Goal: Task Accomplishment & Management: Manage account settings

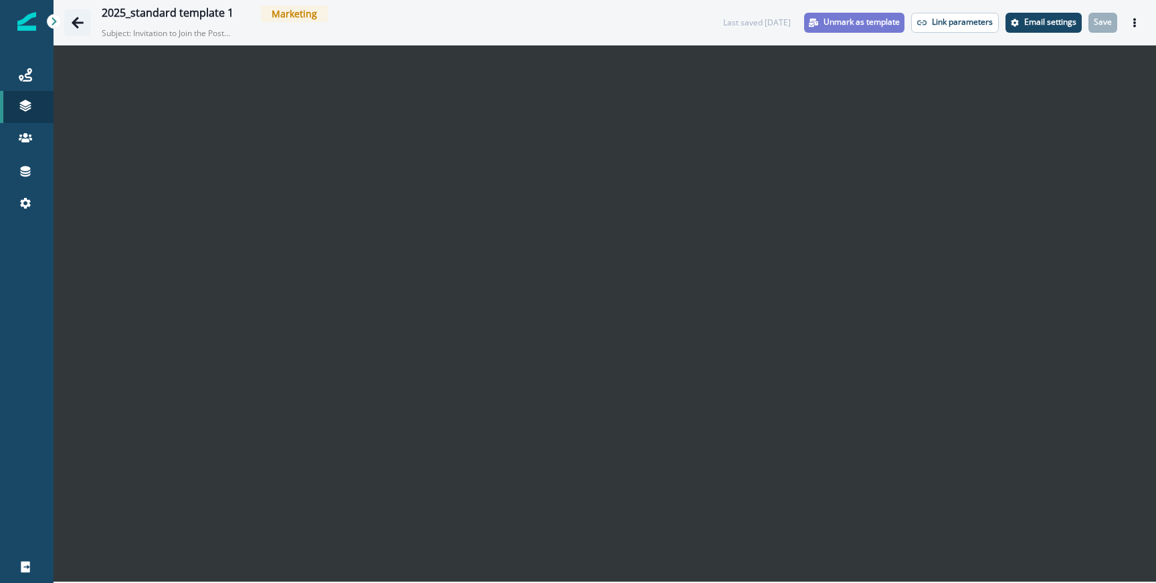
click at [77, 29] on button "Go back" at bounding box center [77, 22] width 27 height 27
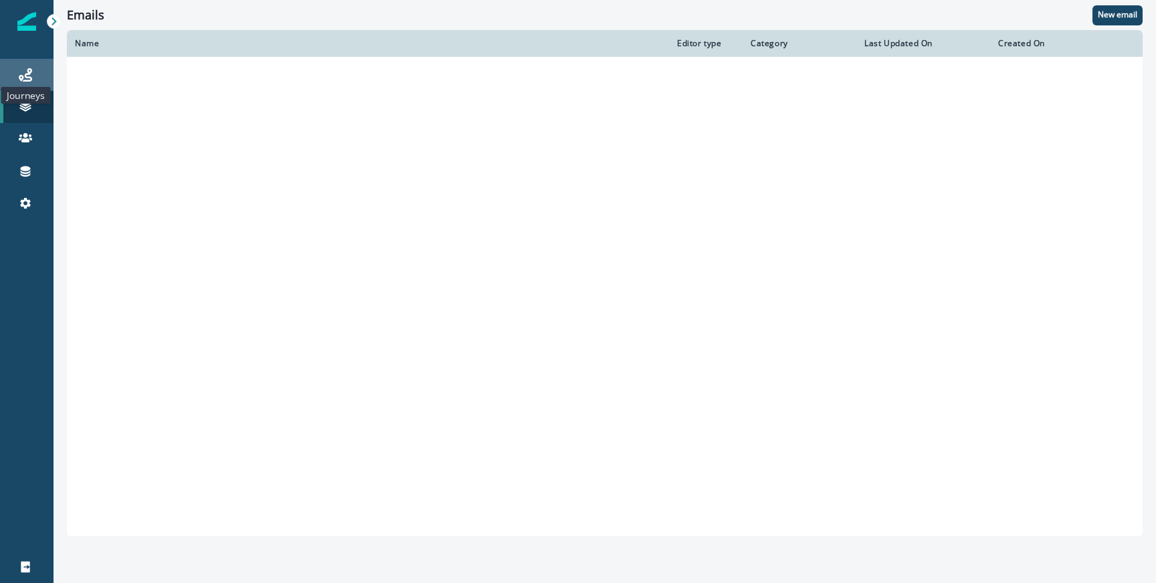
click at [27, 78] on icon at bounding box center [25, 74] width 13 height 13
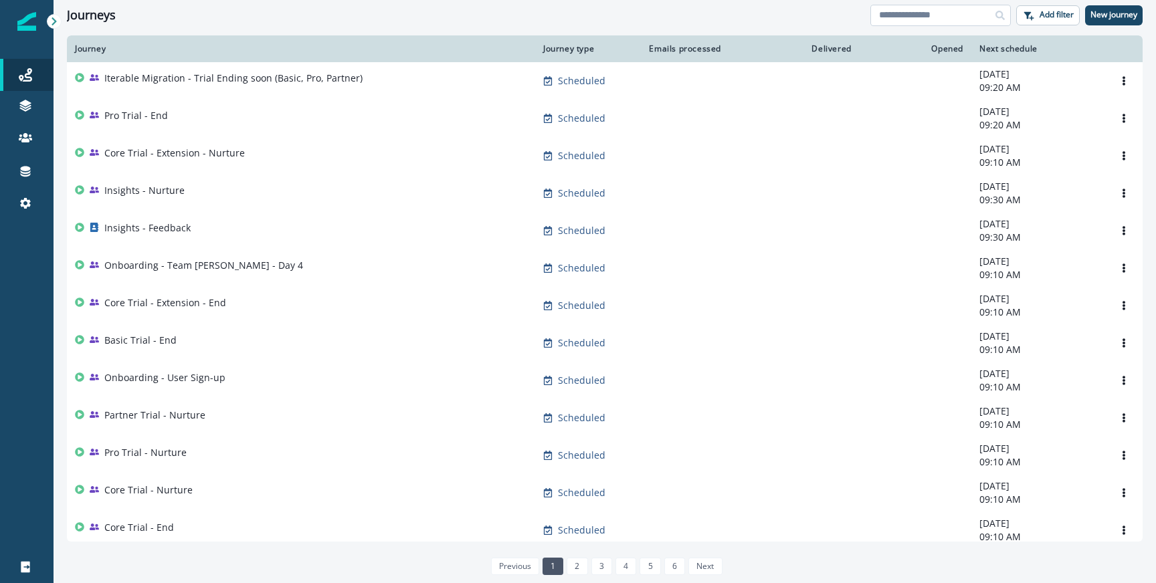
click at [935, 22] on input at bounding box center [940, 15] width 140 height 21
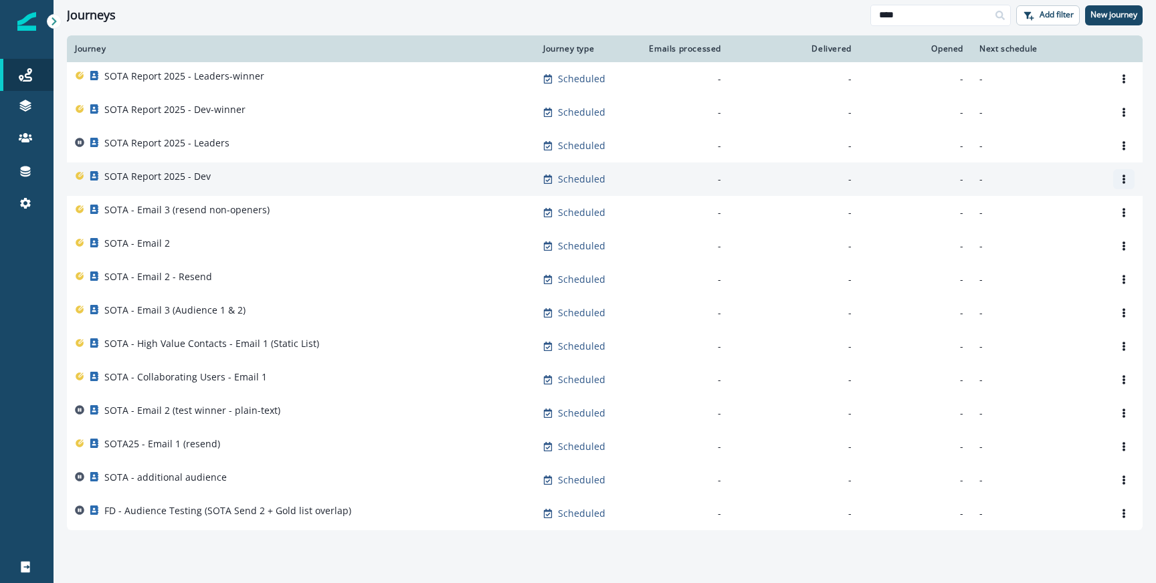
type input "****"
click at [1127, 180] on icon "Options" at bounding box center [1123, 179] width 9 height 9
click at [1015, 215] on button "Clone" at bounding box center [1059, 211] width 149 height 21
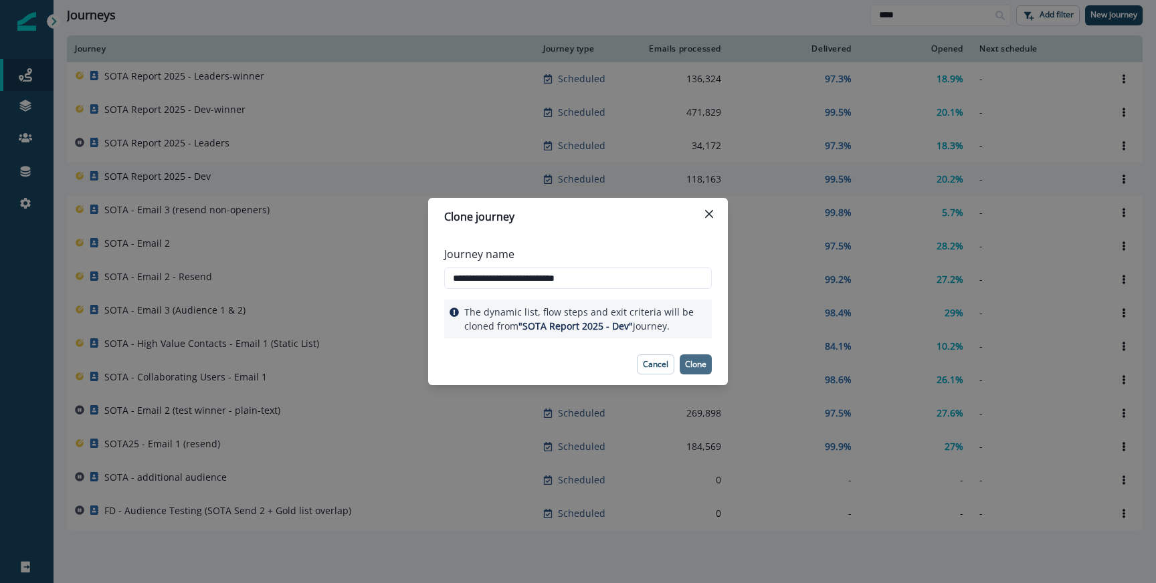
type input "**********"
click at [692, 360] on p "Clone" at bounding box center [695, 364] width 21 height 9
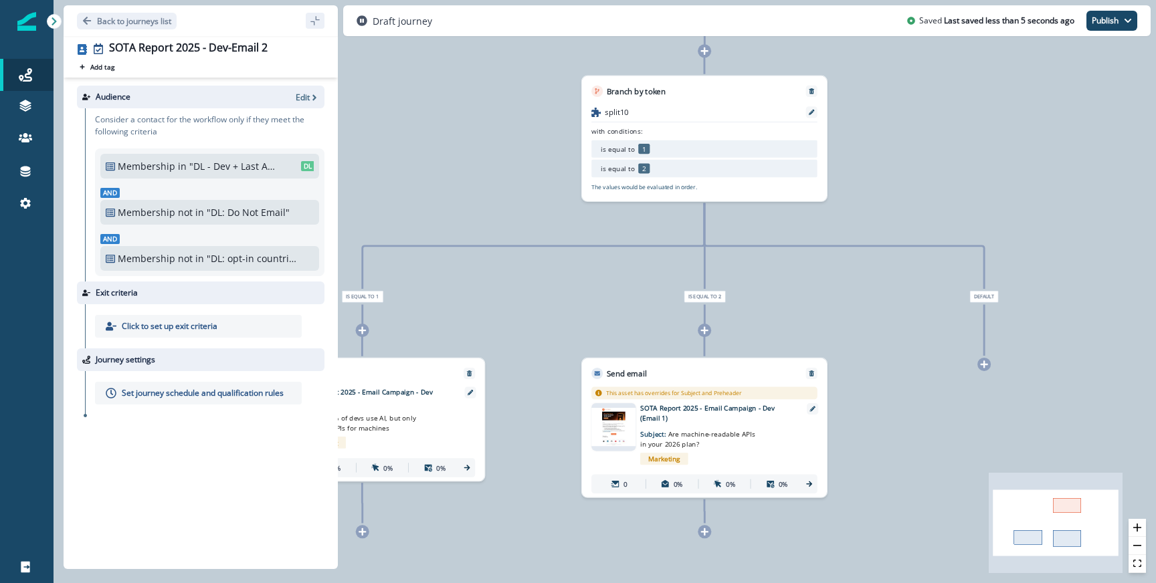
click at [438, 403] on p "SOTA Report 2025 - Email Campaign - Dev (Email 1)" at bounding box center [374, 397] width 153 height 20
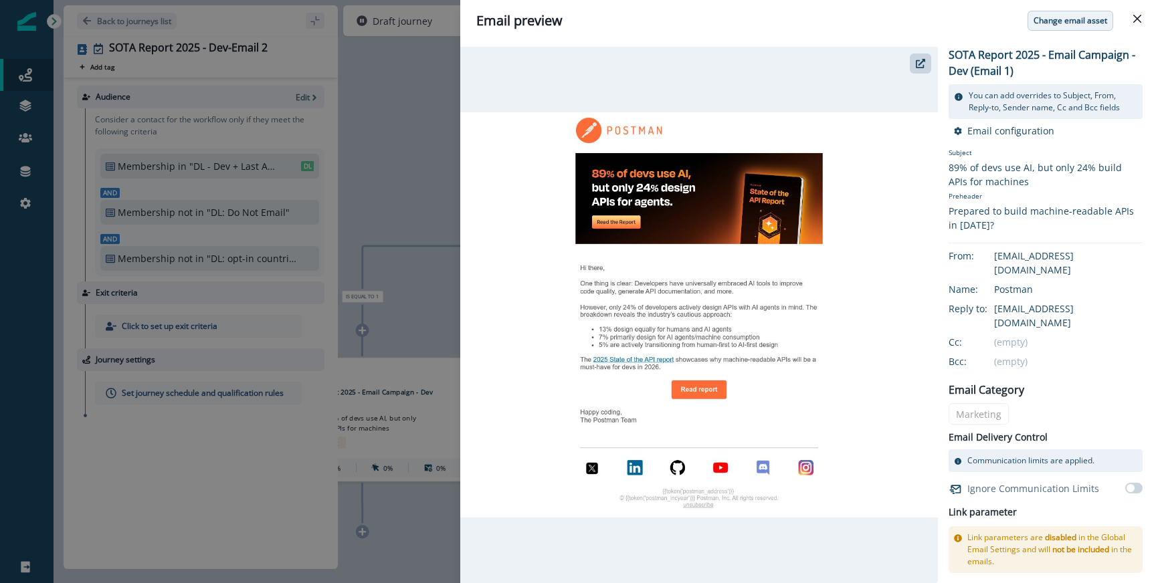
click at [1064, 25] on p "Change email asset" at bounding box center [1071, 20] width 74 height 9
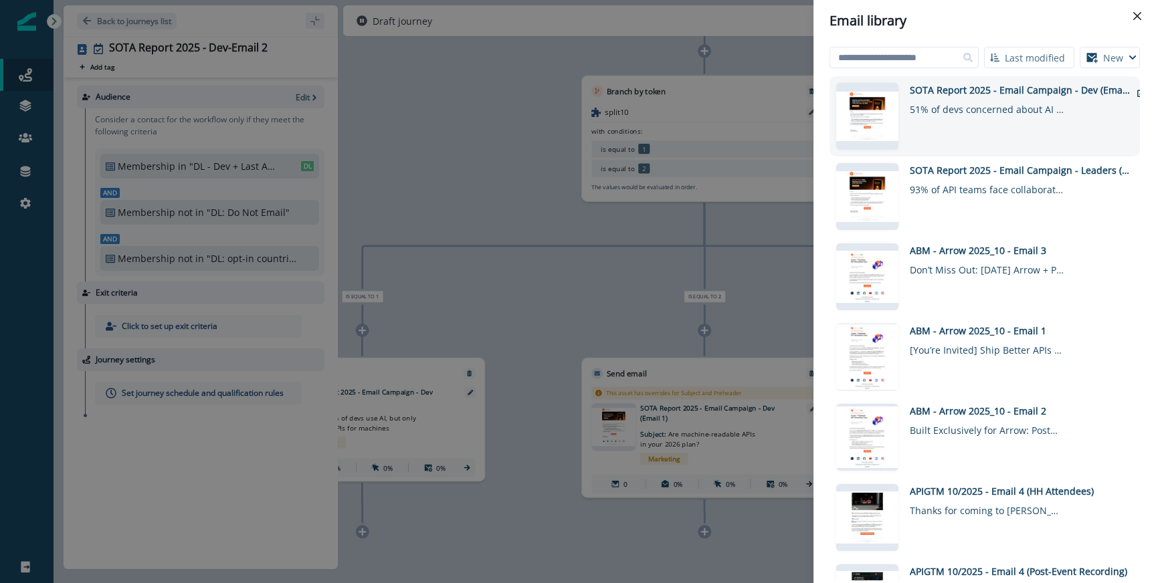
click at [987, 94] on div "SOTA Report 2025 - Email Campaign - Dev (Email 2)" at bounding box center [1020, 90] width 221 height 14
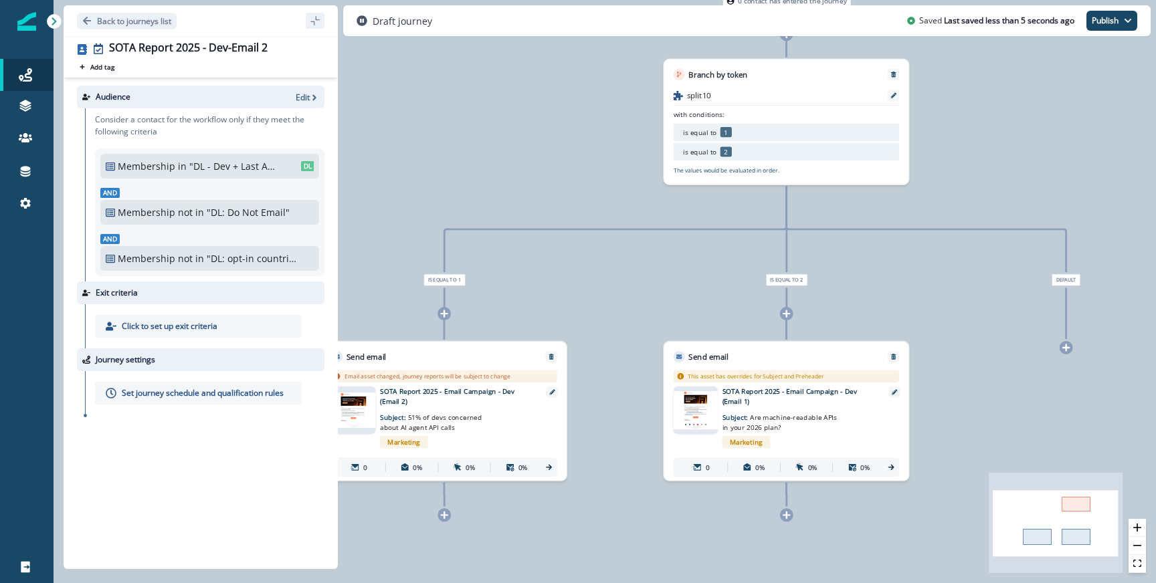
click at [753, 405] on p "SOTA Report 2025 - Email Campaign - Dev (Email 1)" at bounding box center [798, 397] width 153 height 20
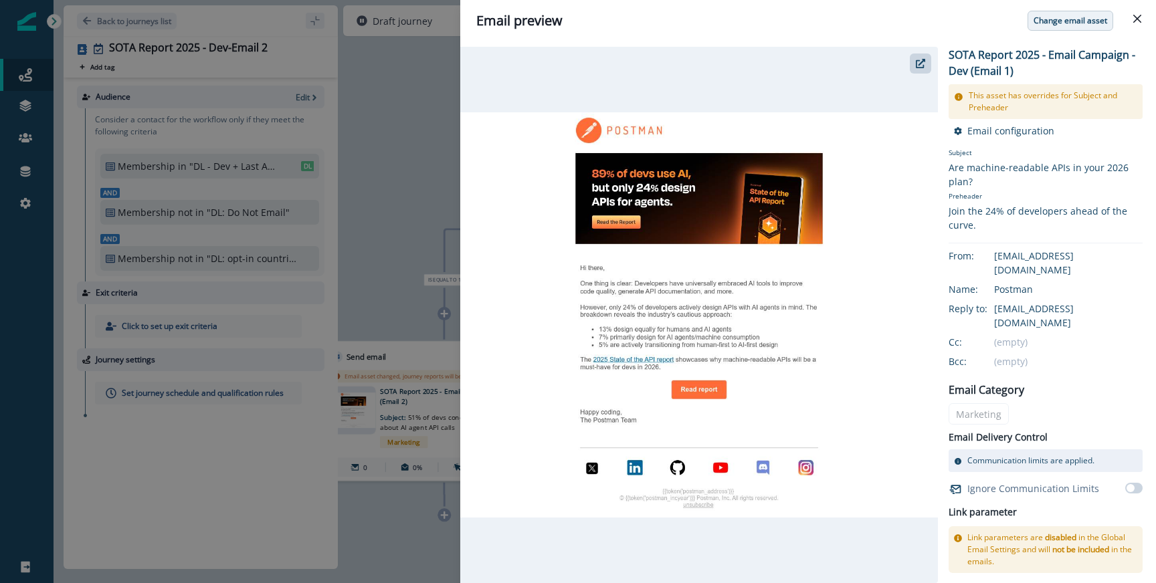
click at [1056, 19] on p "Change email asset" at bounding box center [1071, 20] width 74 height 9
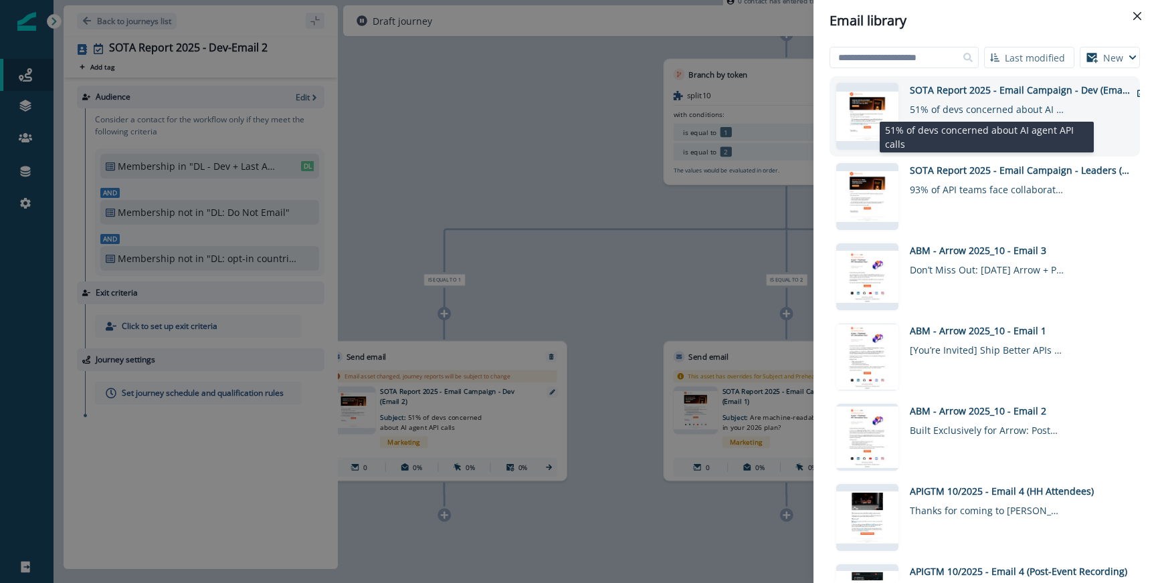
click at [979, 102] on div "51% of devs concerned about AI agent API calls" at bounding box center [987, 106] width 154 height 19
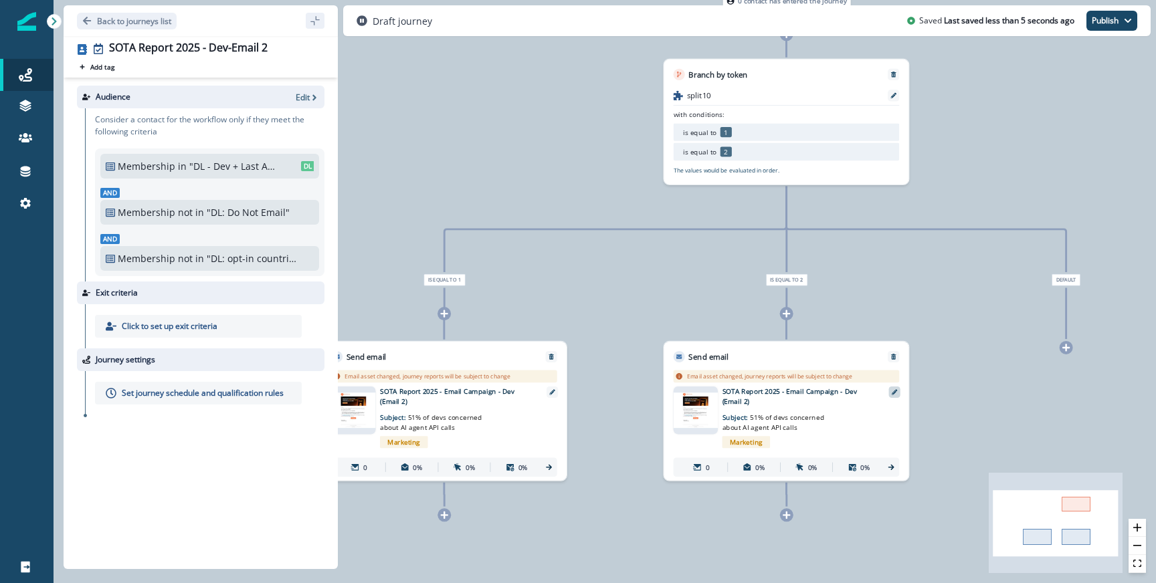
click at [897, 392] on div at bounding box center [894, 392] width 11 height 11
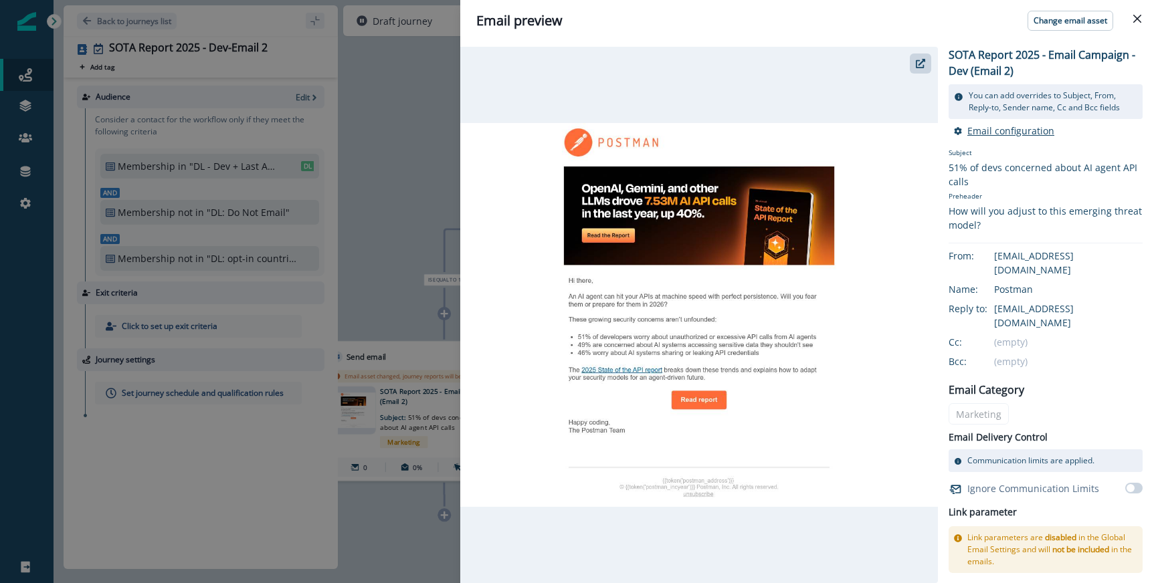
click at [1009, 126] on p "Email configuration" at bounding box center [1010, 130] width 87 height 13
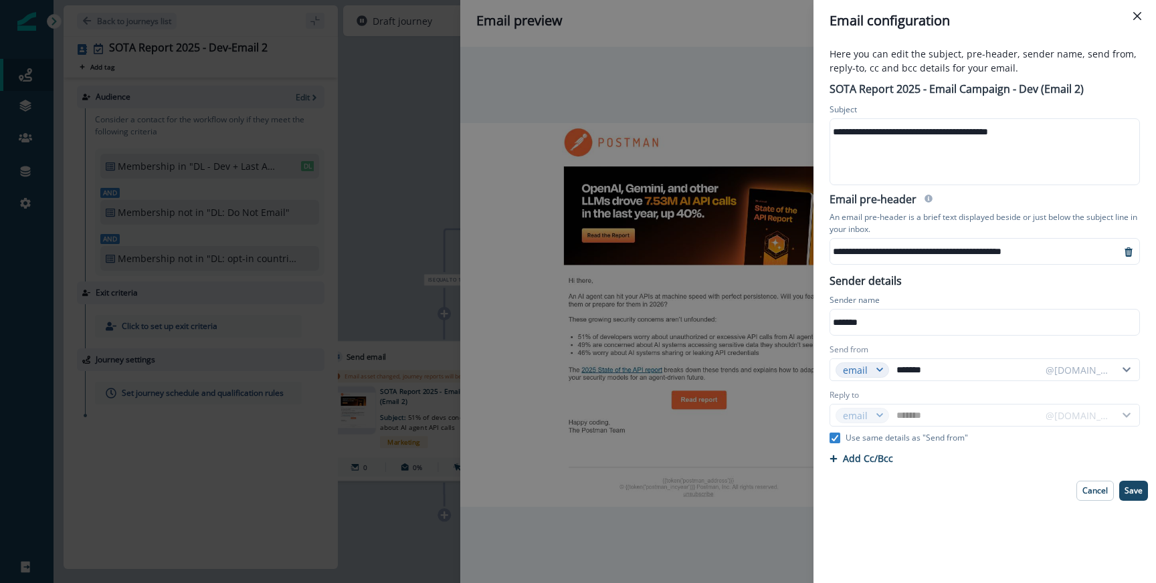
click at [895, 136] on div "**********" at bounding box center [983, 132] width 307 height 20
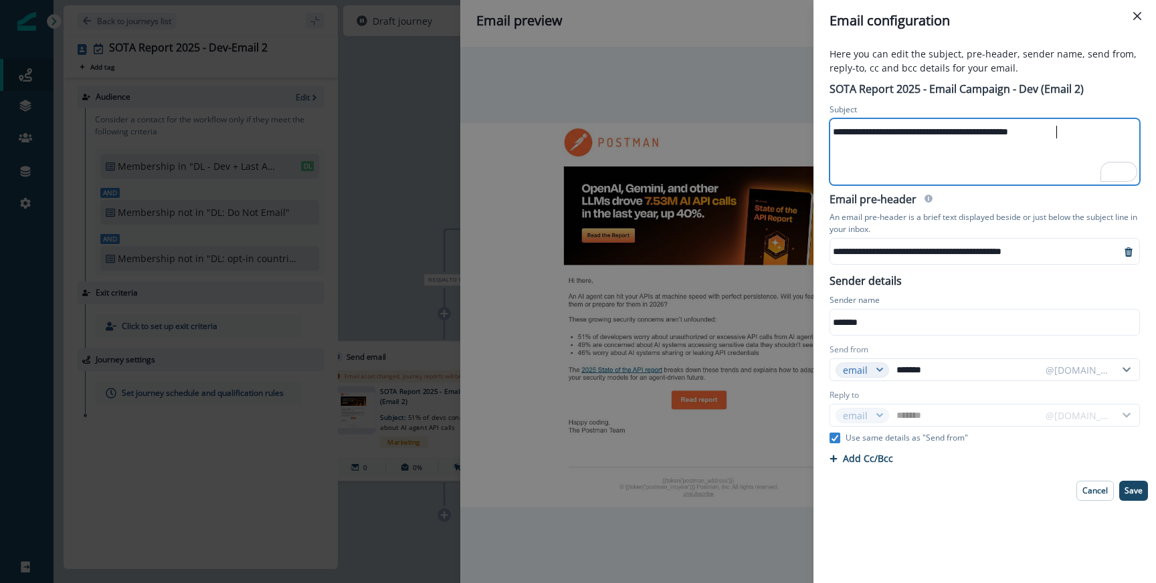
click at [885, 253] on div "**********" at bounding box center [975, 251] width 290 height 20
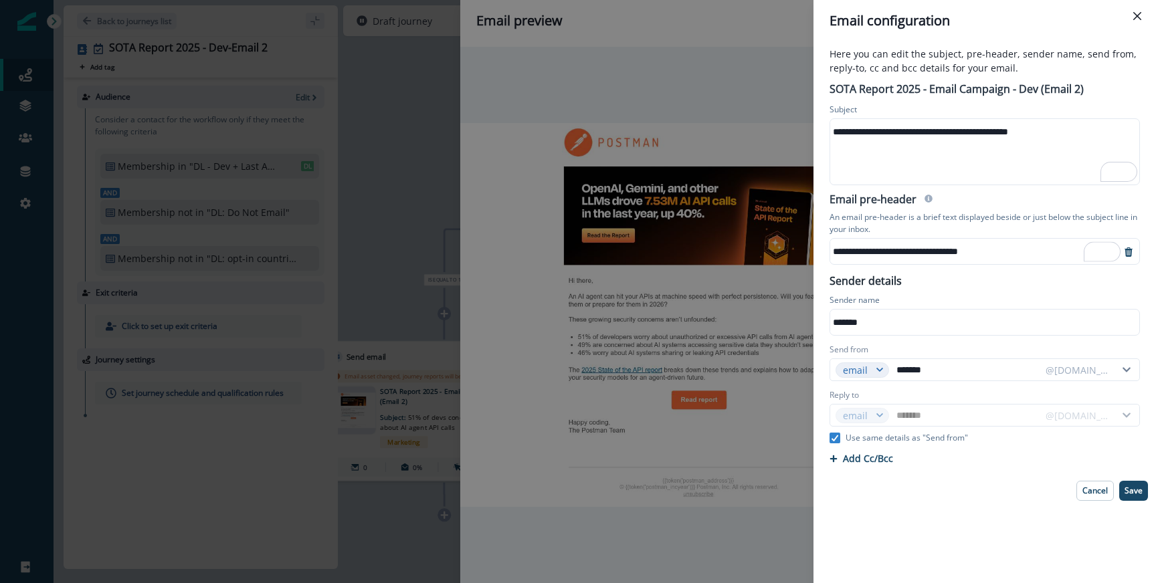
click at [951, 286] on div "**********" at bounding box center [984, 272] width 326 height 395
click at [903, 322] on div "*******" at bounding box center [983, 322] width 307 height 20
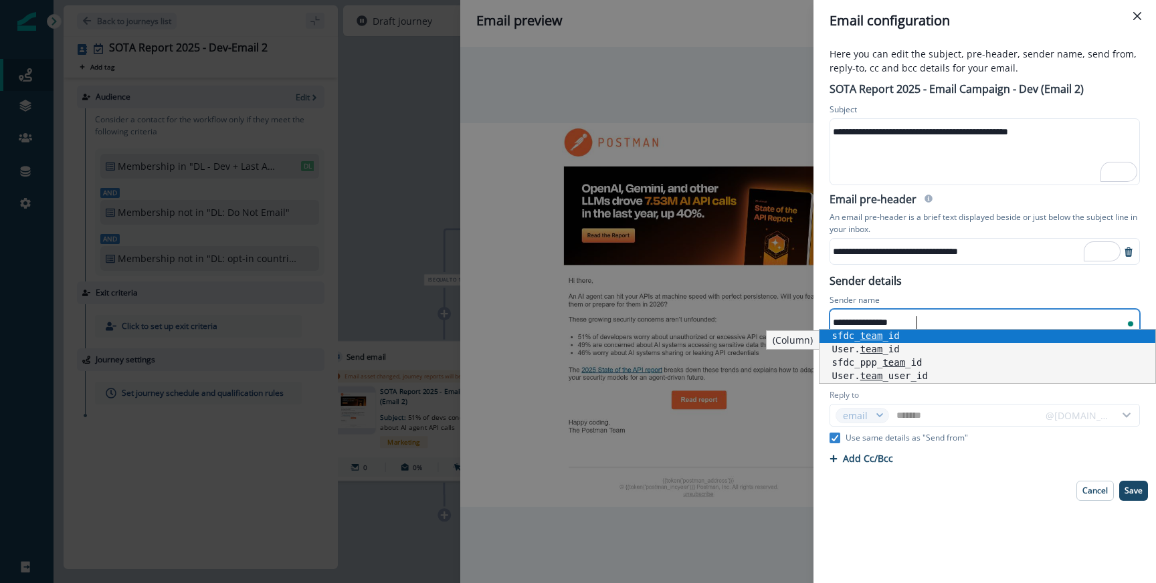
click at [929, 296] on div "Sender name" at bounding box center [985, 301] width 310 height 15
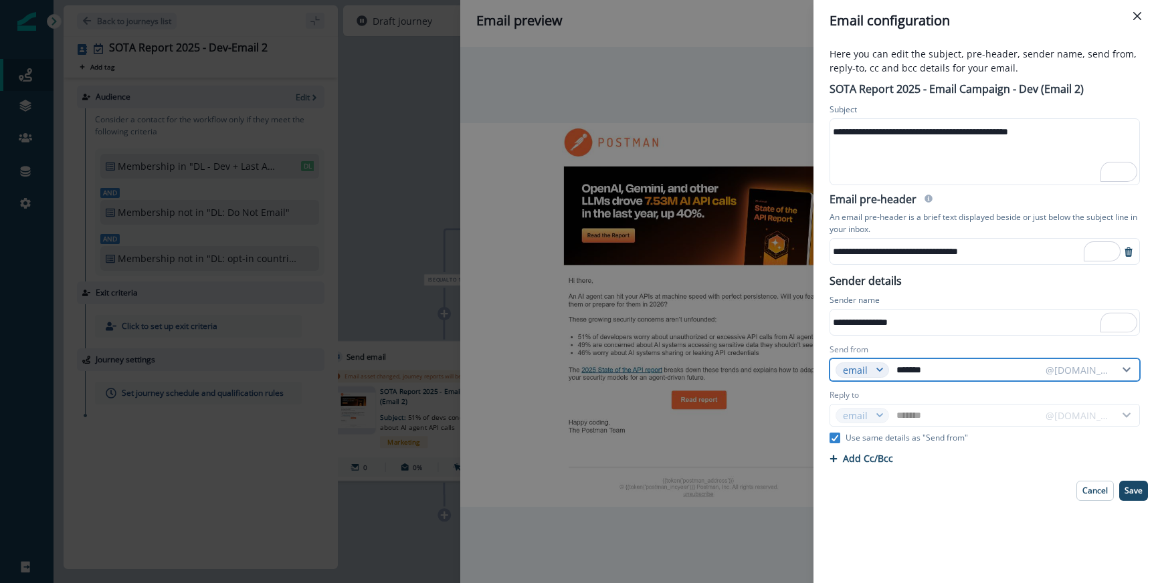
click at [938, 374] on input "*******" at bounding box center [967, 369] width 146 height 21
click at [947, 348] on div "Send from" at bounding box center [985, 351] width 310 height 15
click at [1091, 378] on div "@[DOMAIN_NAME]" at bounding box center [1078, 370] width 78 height 17
click at [1088, 368] on div "@[DOMAIN_NAME]" at bounding box center [1078, 370] width 64 height 14
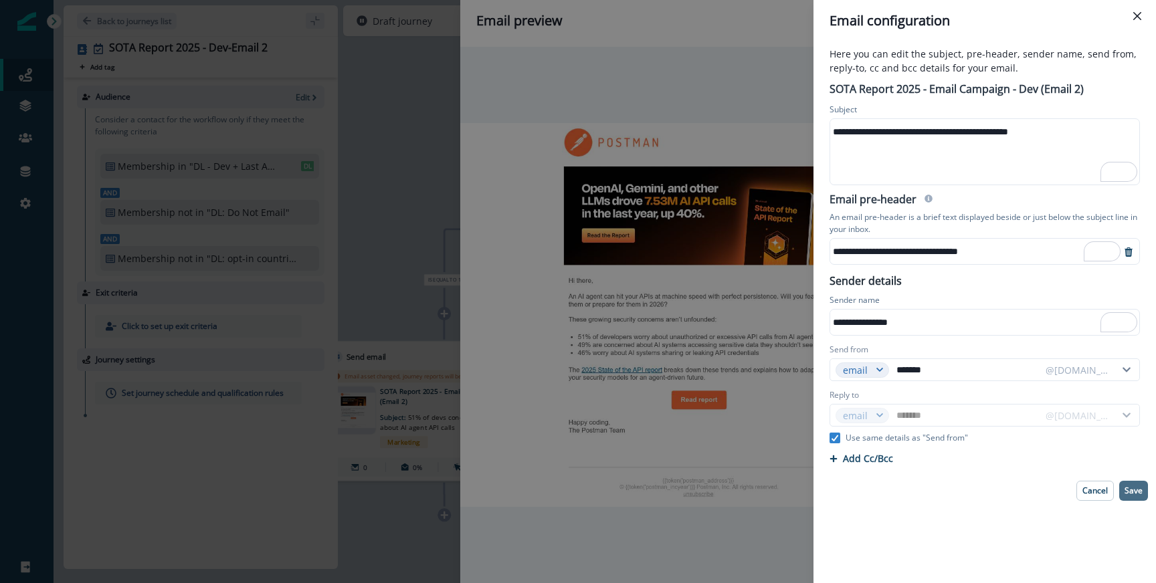
click at [1137, 498] on button "Save" at bounding box center [1133, 491] width 29 height 20
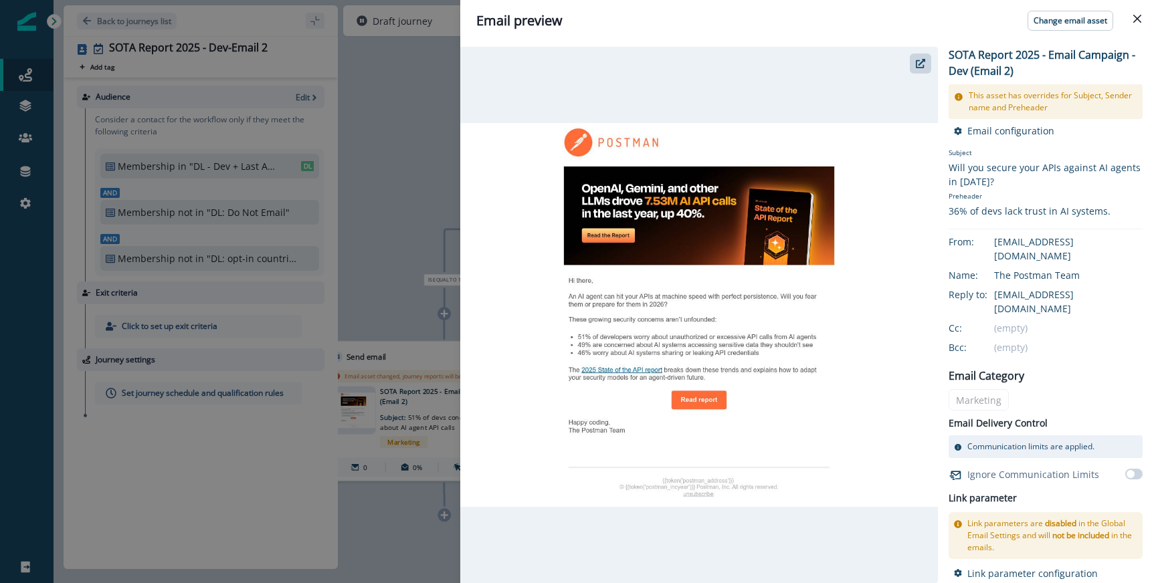
click at [374, 200] on div "Email preview Change email asset SOTA Report 2025 - Email Campaign - Dev (Email…" at bounding box center [578, 291] width 1156 height 583
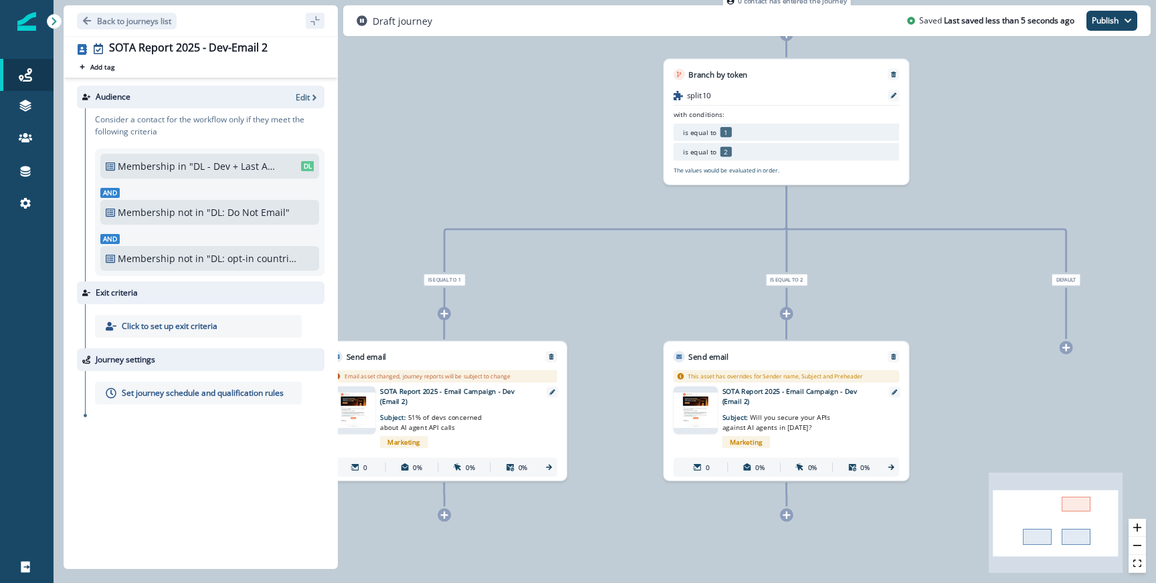
click at [488, 395] on p "SOTA Report 2025 - Email Campaign - Dev (Email 2)" at bounding box center [456, 397] width 153 height 20
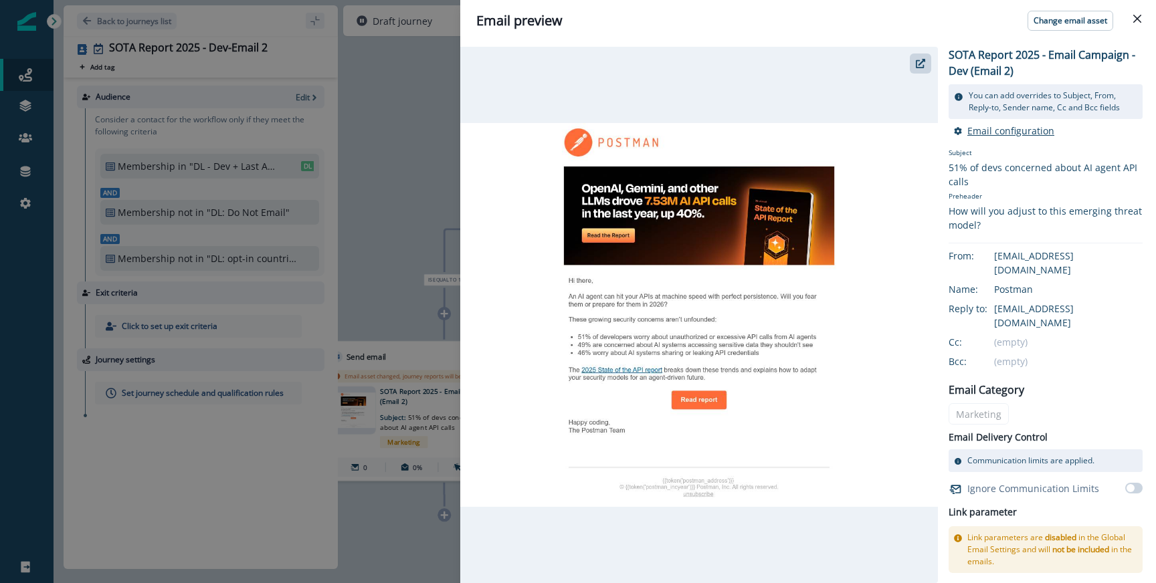
click at [999, 131] on p "Email configuration" at bounding box center [1010, 130] width 87 height 13
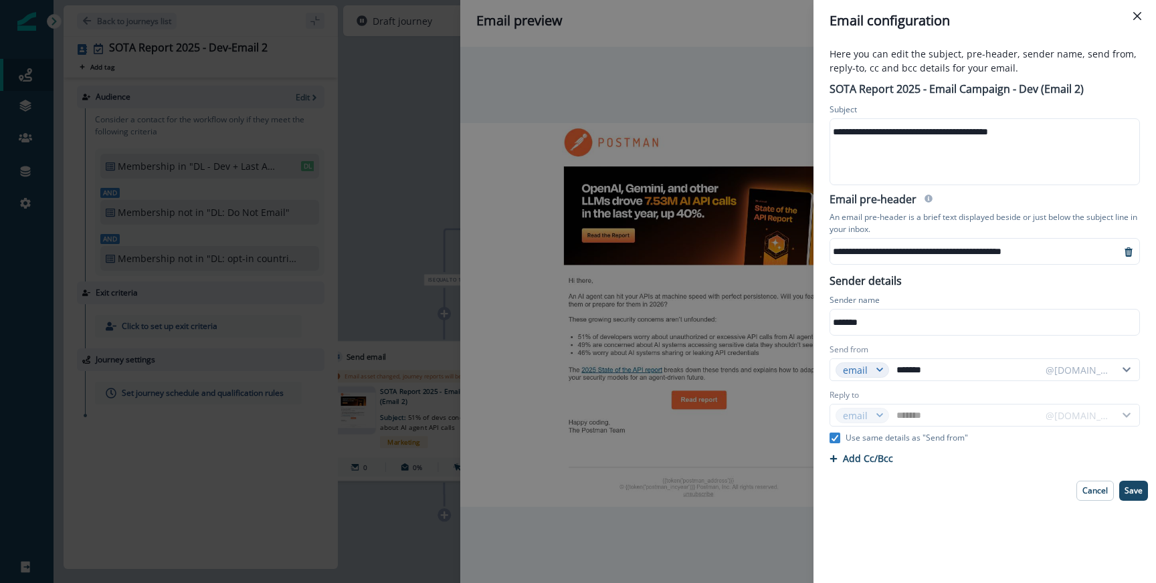
click at [888, 316] on div "*******" at bounding box center [983, 322] width 307 height 20
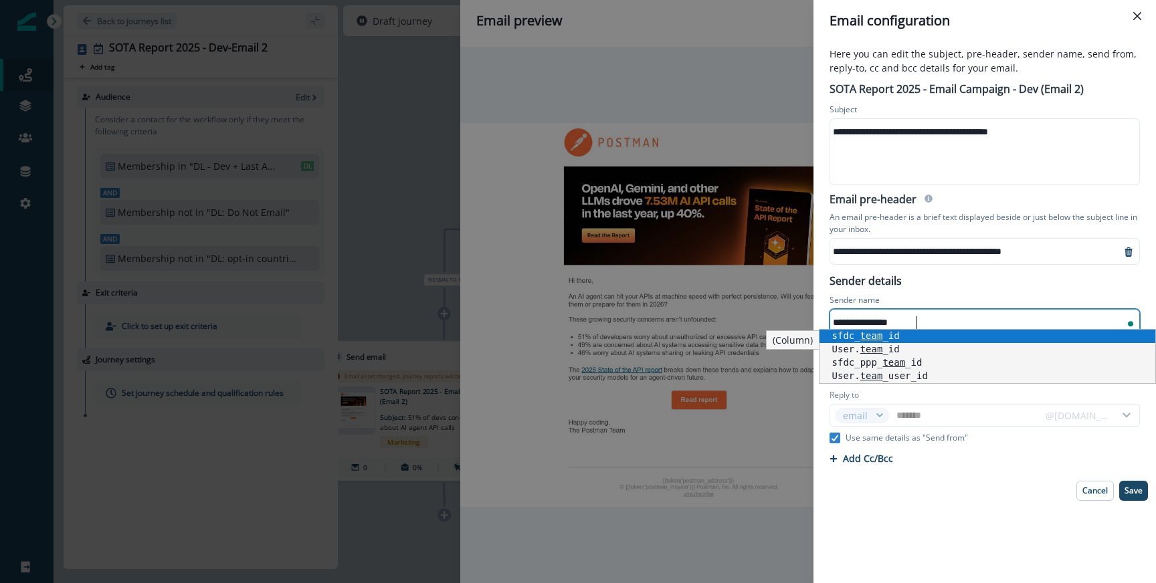
click at [935, 306] on div "Sender name" at bounding box center [985, 301] width 310 height 15
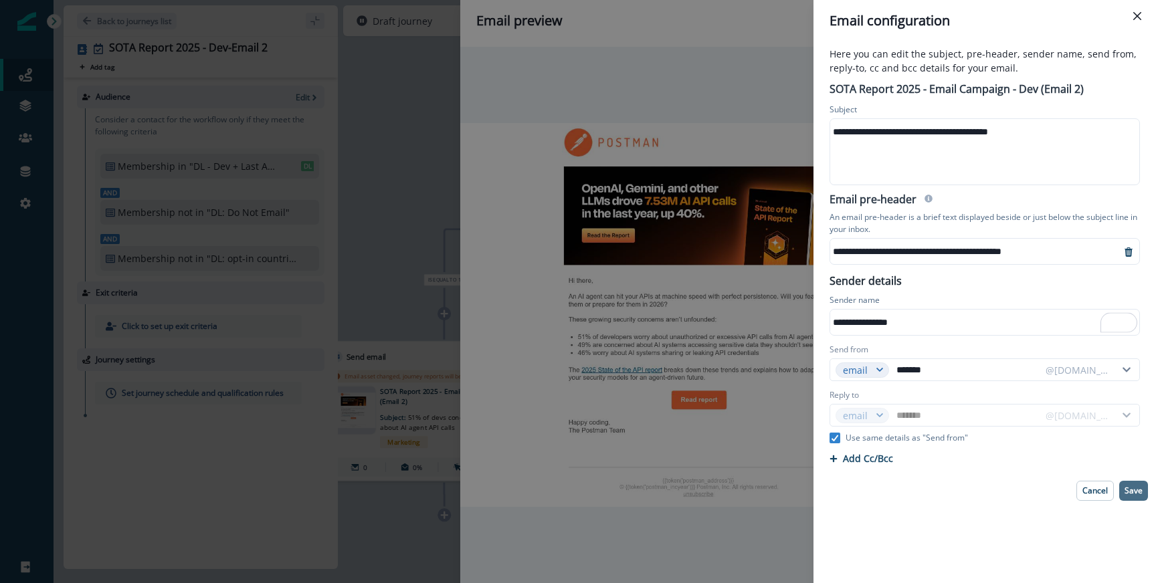
click at [1141, 492] on p "Save" at bounding box center [1134, 490] width 18 height 9
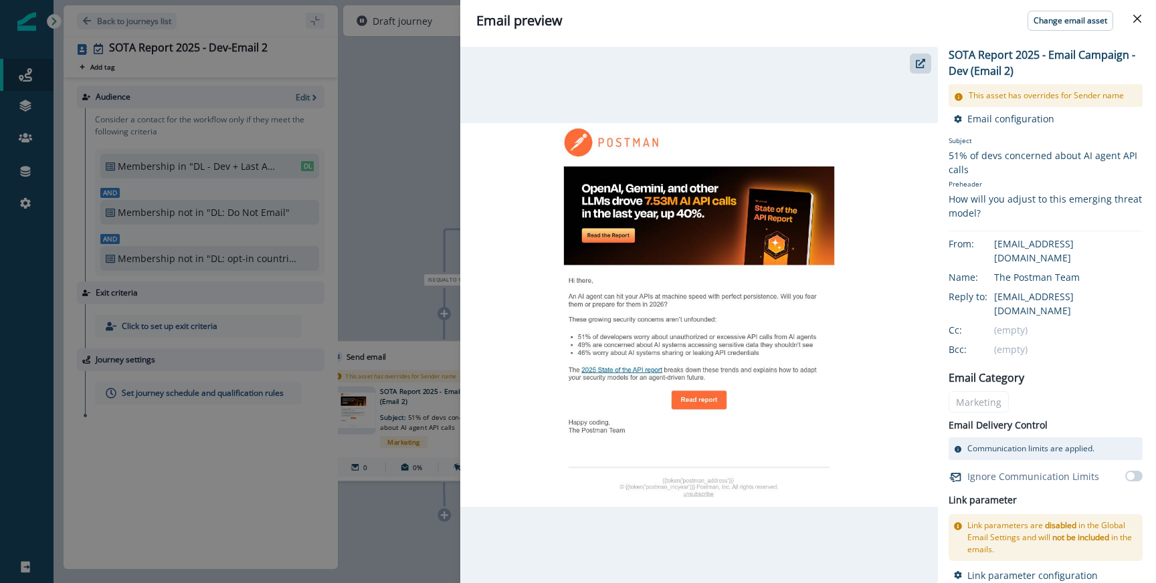
click at [429, 271] on div "Email preview Change email asset SOTA Report 2025 - Email Campaign - Dev (Email…" at bounding box center [578, 291] width 1156 height 583
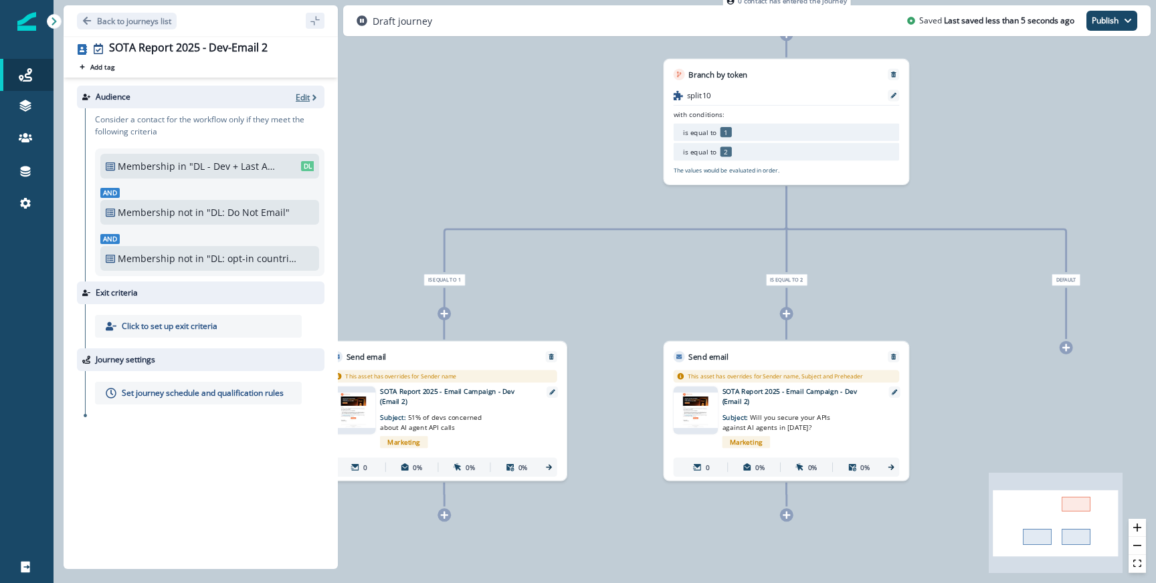
click at [300, 98] on p "Edit" at bounding box center [303, 97] width 14 height 11
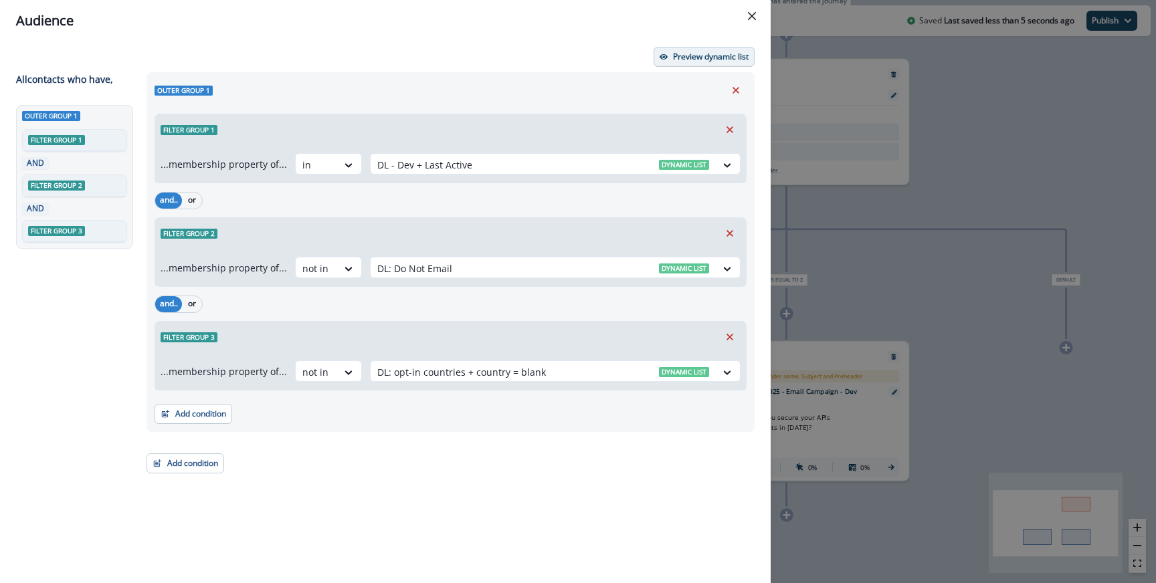
click at [684, 66] on button "Preview dynamic list" at bounding box center [704, 57] width 101 height 20
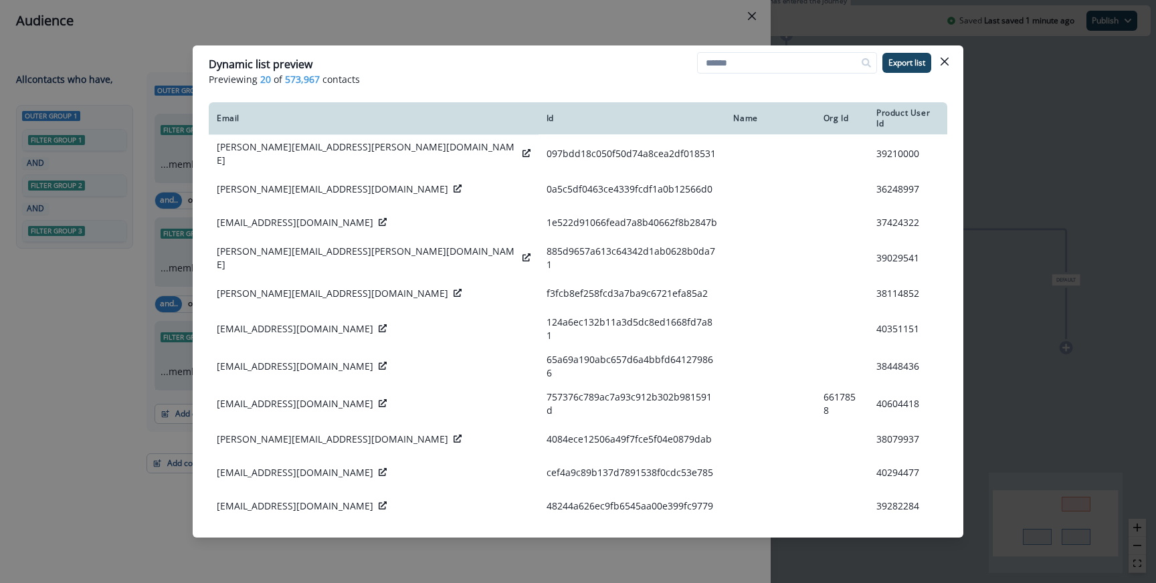
click at [419, 14] on div "Dynamic list preview Previewing 20 of 573,967 contacts Export list Email Id Nam…" at bounding box center [578, 291] width 1156 height 583
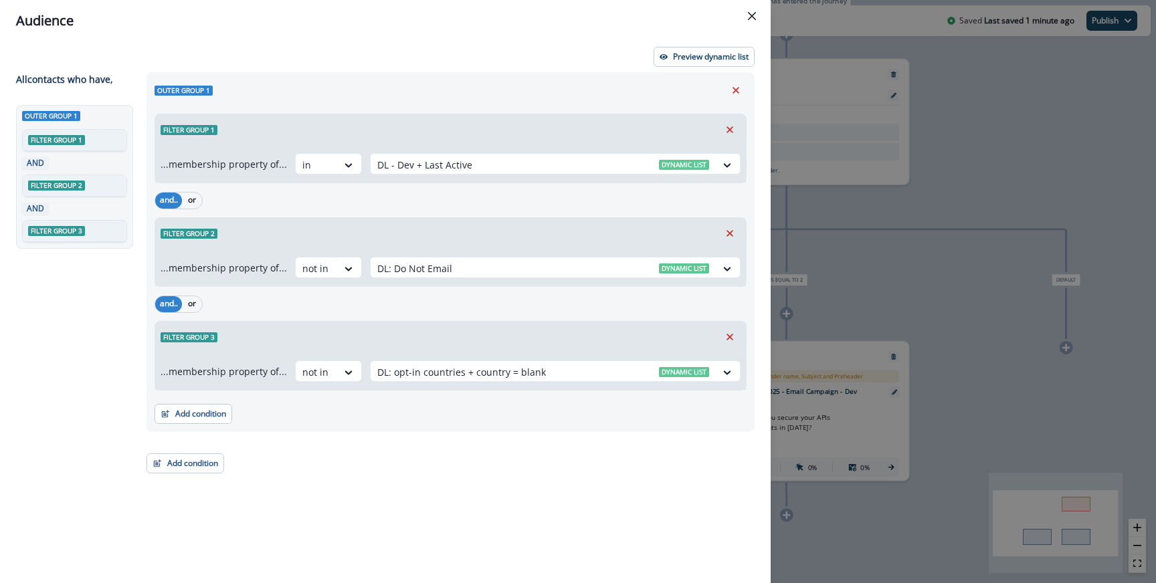
click at [940, 331] on div "Audience Preview dynamic list All contact s who have, Outer group 1 Filter grou…" at bounding box center [578, 291] width 1156 height 583
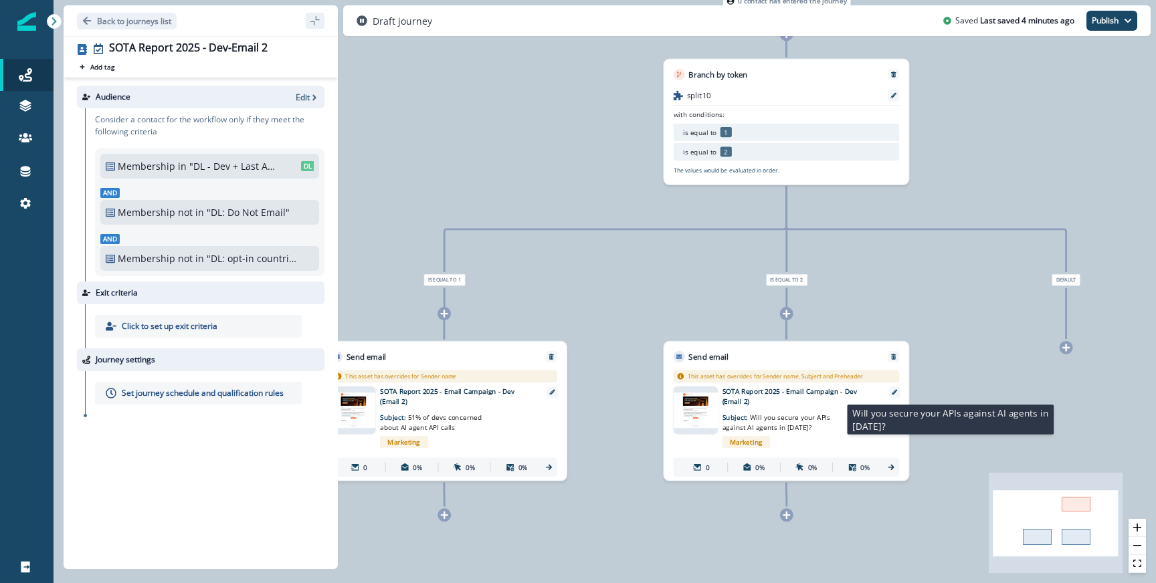
click at [795, 413] on span "Will you secure your APIs against AI agents in [DATE]?" at bounding box center [776, 422] width 108 height 19
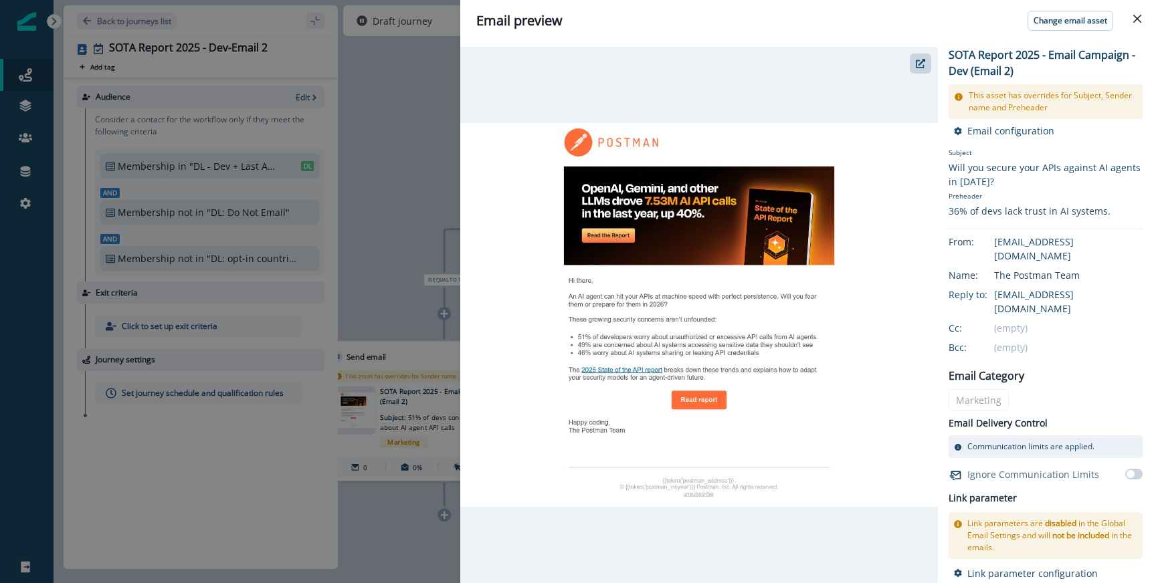
click at [346, 309] on div "Email preview Change email asset SOTA Report 2025 - Email Campaign - Dev (Email…" at bounding box center [578, 291] width 1156 height 583
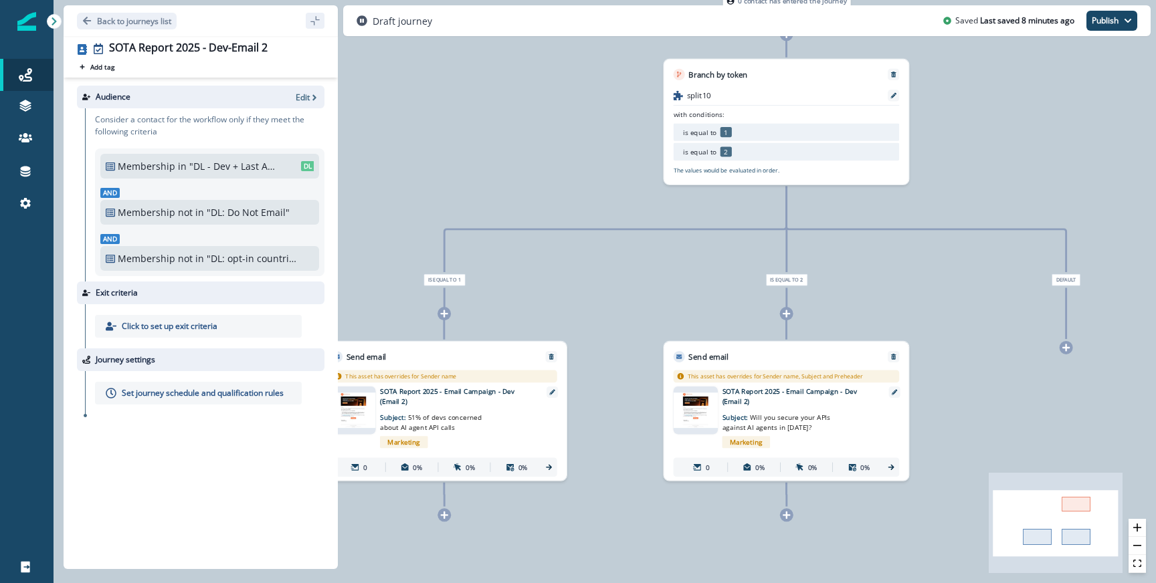
click at [384, 409] on p "Subject: 51% of devs concerned about AI agent API calls" at bounding box center [440, 420] width 120 height 26
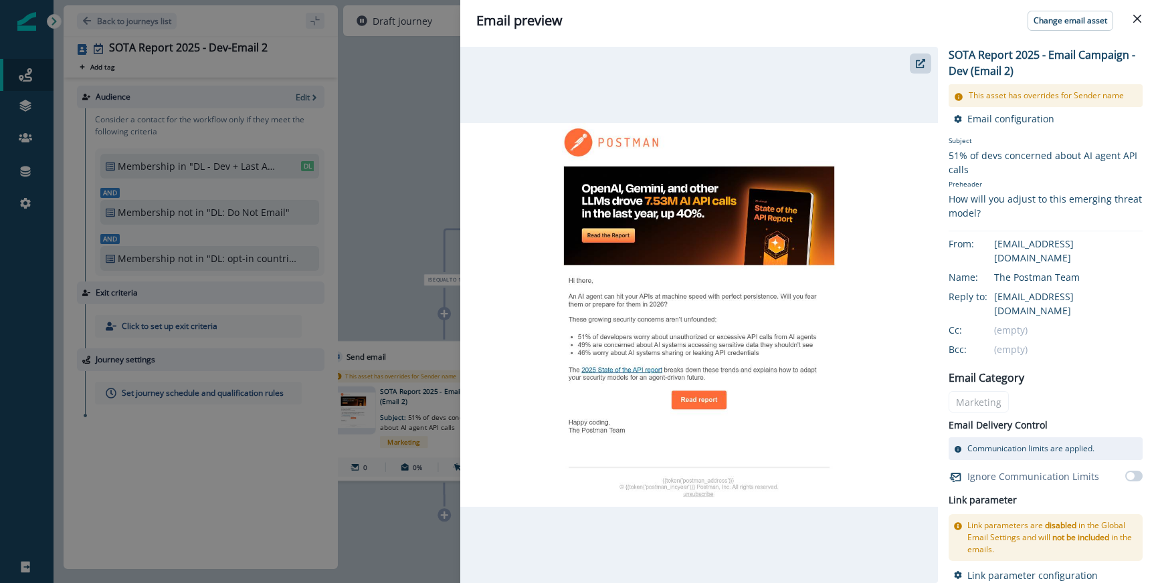
click at [427, 259] on div "Email preview Change email asset SOTA Report 2025 - Email Campaign - Dev (Email…" at bounding box center [578, 291] width 1156 height 583
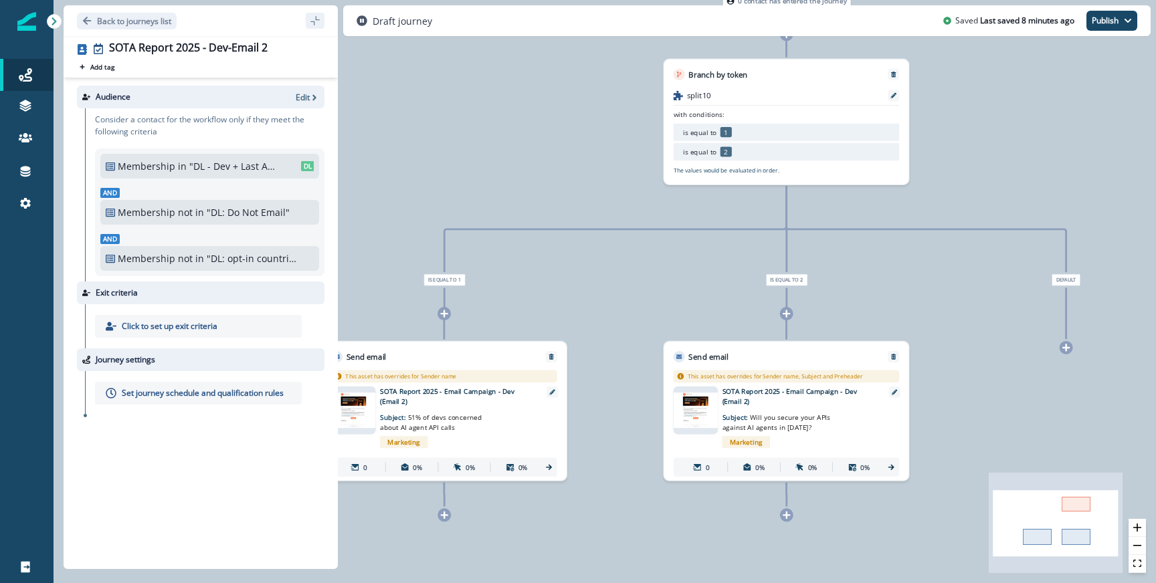
click at [478, 398] on p "SOTA Report 2025 - Email Campaign - Dev (Email 2)" at bounding box center [456, 397] width 153 height 20
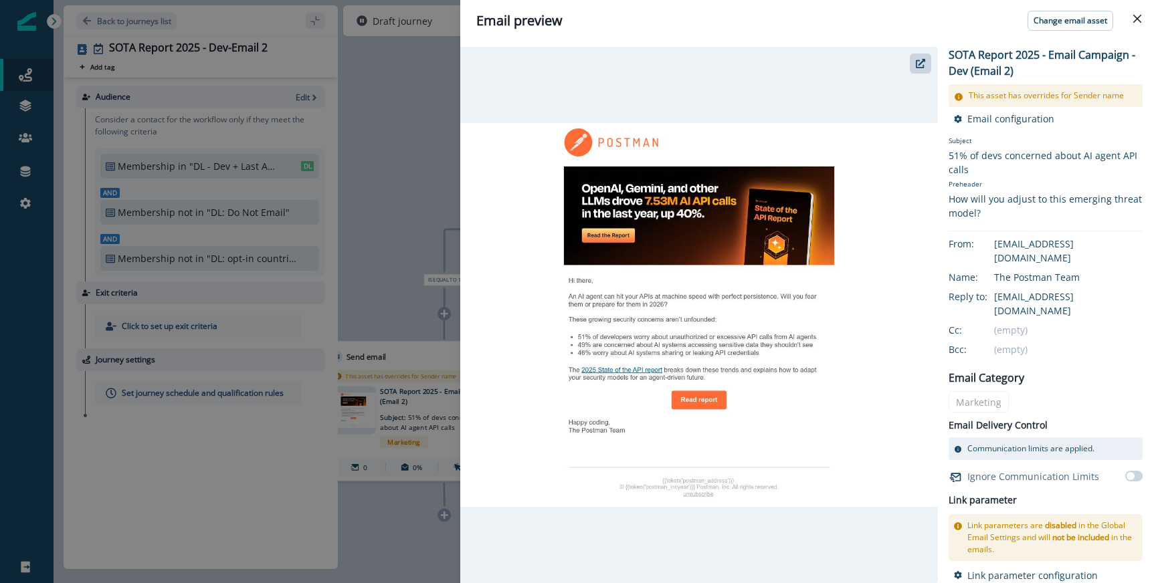
click at [403, 303] on div "Email preview Change email asset SOTA Report 2025 - Email Campaign - Dev (Email…" at bounding box center [578, 291] width 1156 height 583
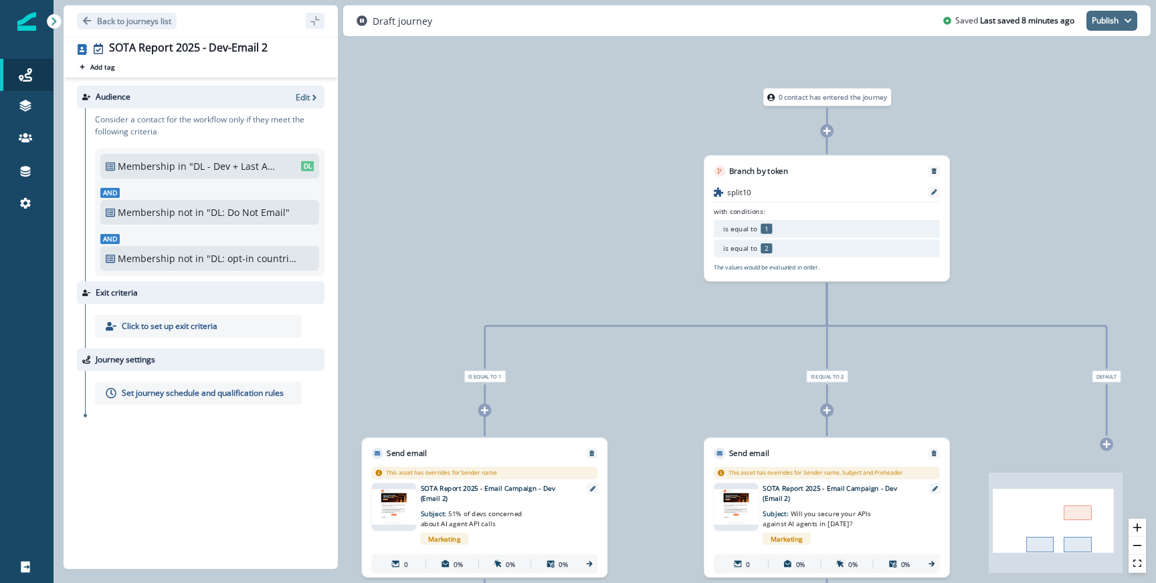
click at [1122, 11] on button "Publish" at bounding box center [1111, 21] width 51 height 20
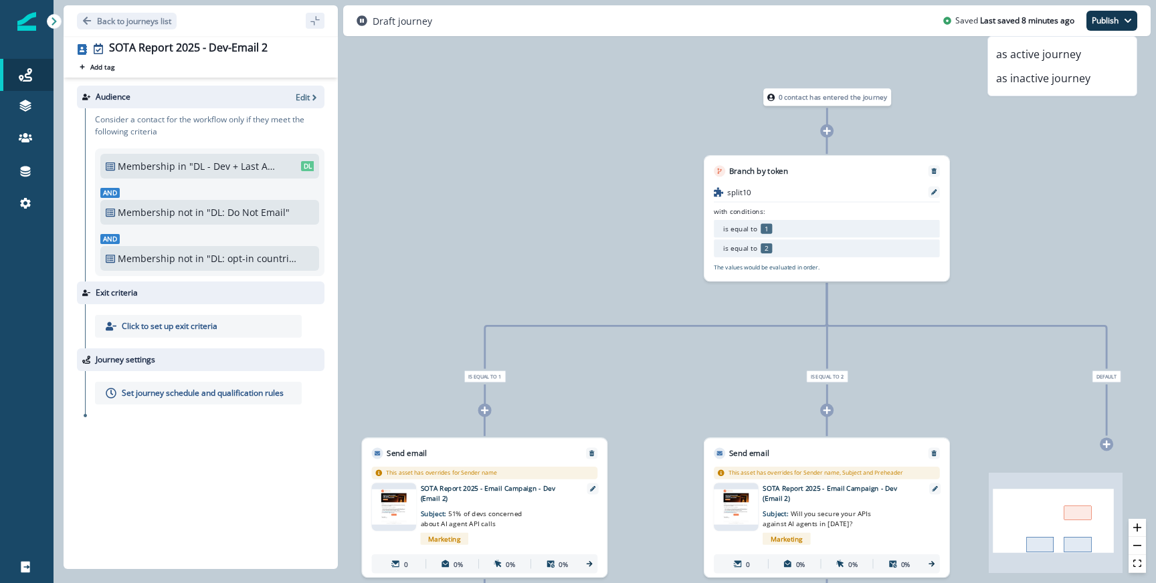
click at [167, 402] on div "Set journey schedule and qualification rules" at bounding box center [198, 393] width 207 height 23
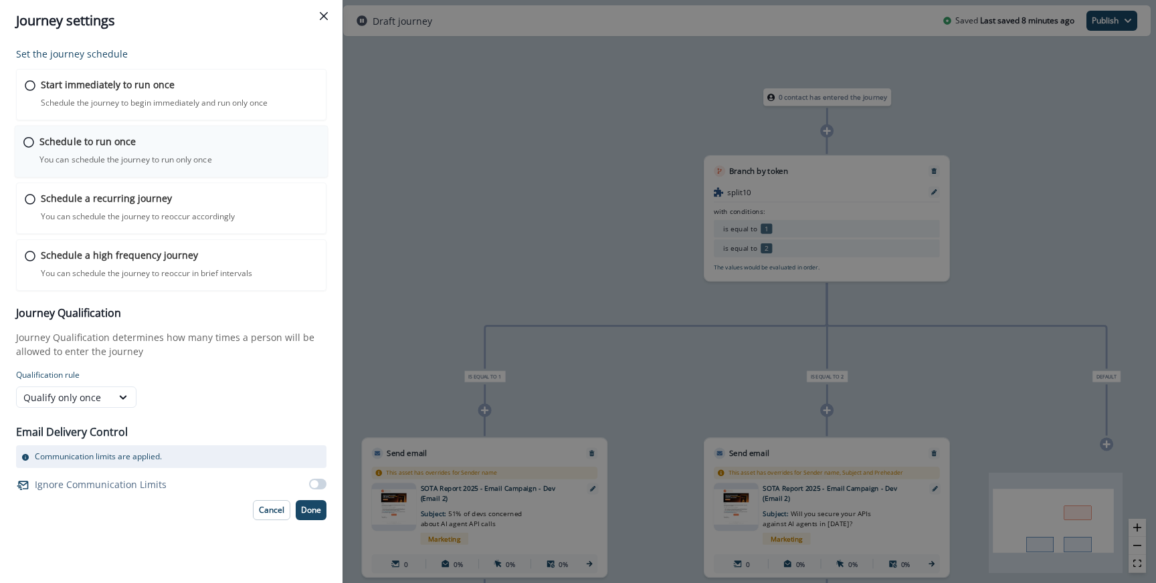
click at [161, 135] on div "Schedule to run once You can schedule the journey to run only once Journey is s…" at bounding box center [179, 149] width 280 height 31
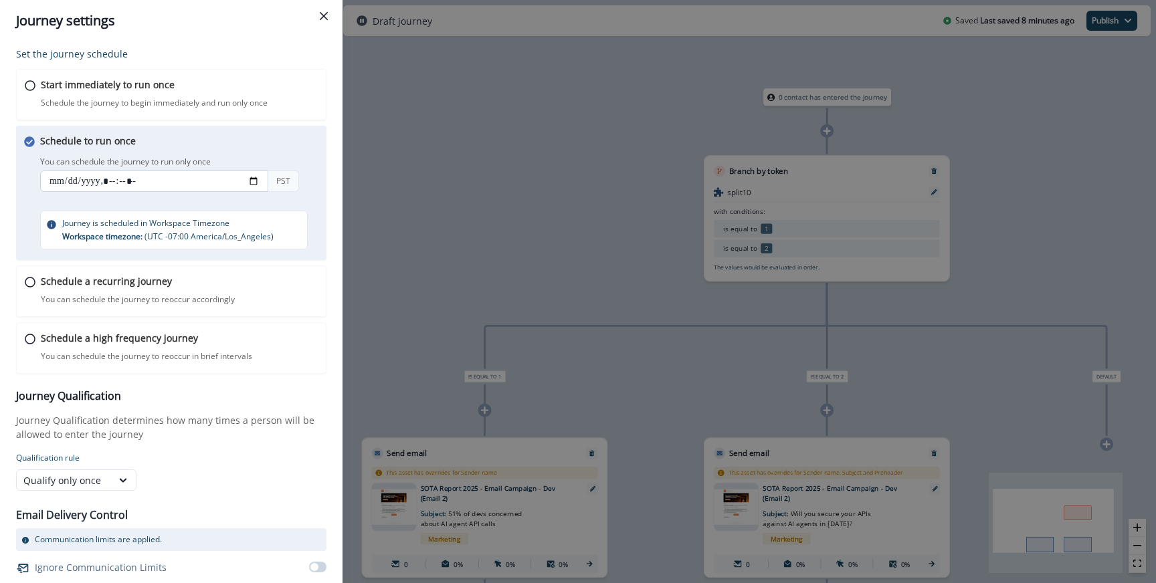
click at [249, 185] on input "datetime-local" at bounding box center [154, 181] width 228 height 21
type input "**********"
click at [286, 132] on div "Schedule to run once You can schedule the journey to run only once You can sche…" at bounding box center [171, 193] width 310 height 134
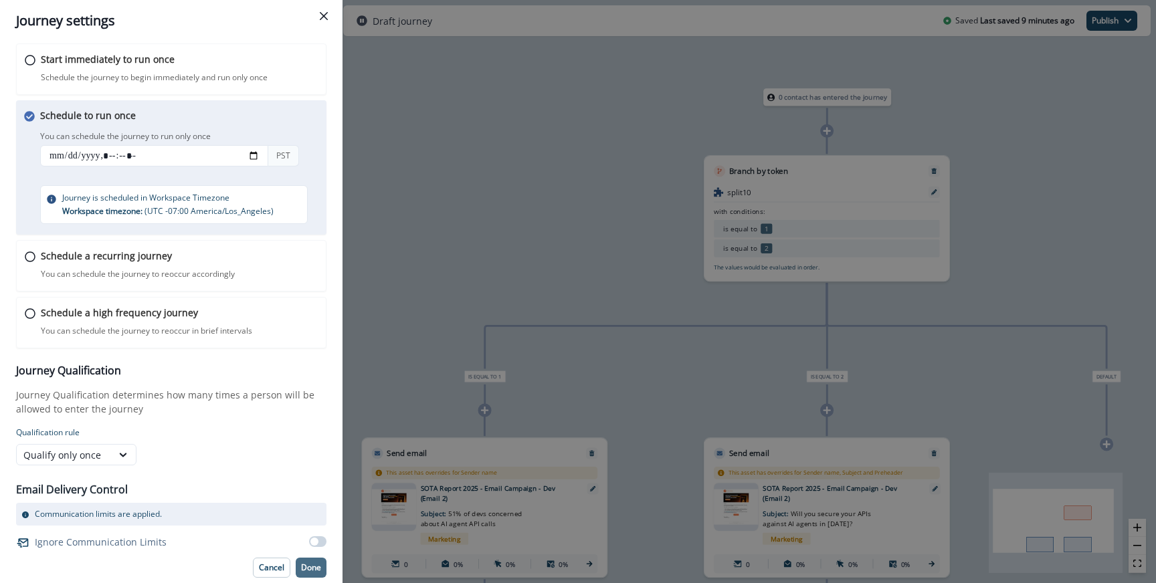
click at [318, 567] on p "Done" at bounding box center [311, 567] width 20 height 9
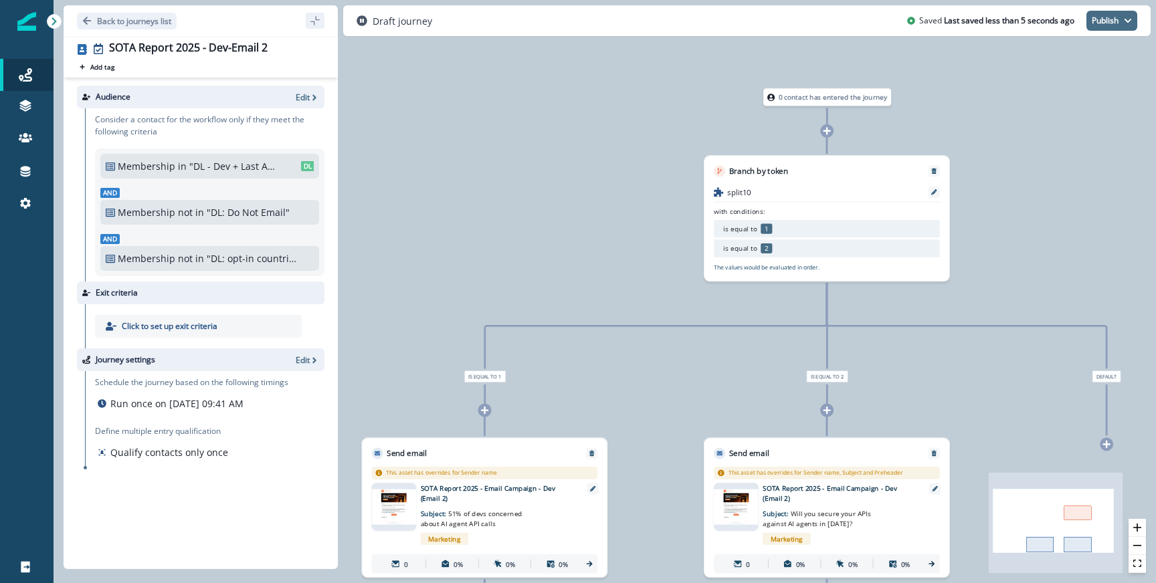
click at [1118, 16] on button "Publish" at bounding box center [1111, 21] width 51 height 20
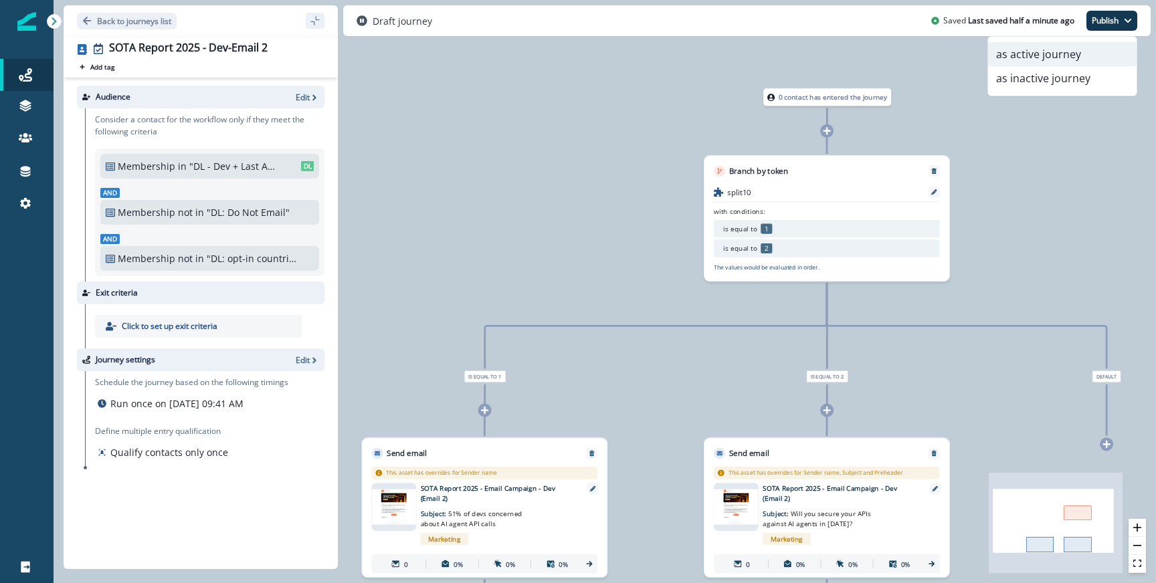
click at [1068, 50] on button "as active journey" at bounding box center [1062, 54] width 149 height 24
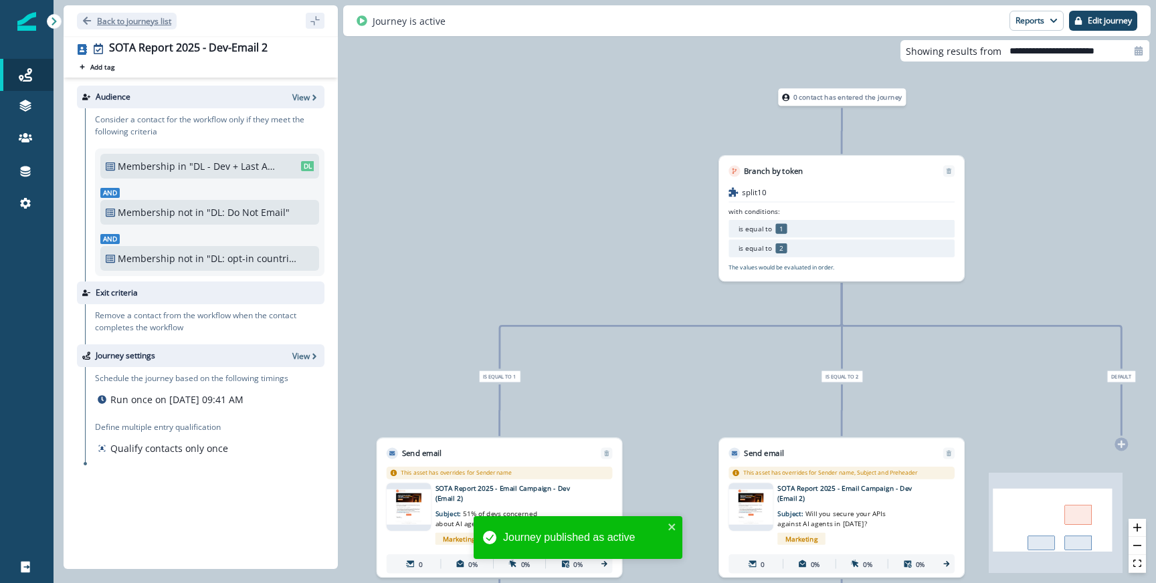
click at [154, 25] on p "Back to journeys list" at bounding box center [134, 20] width 74 height 11
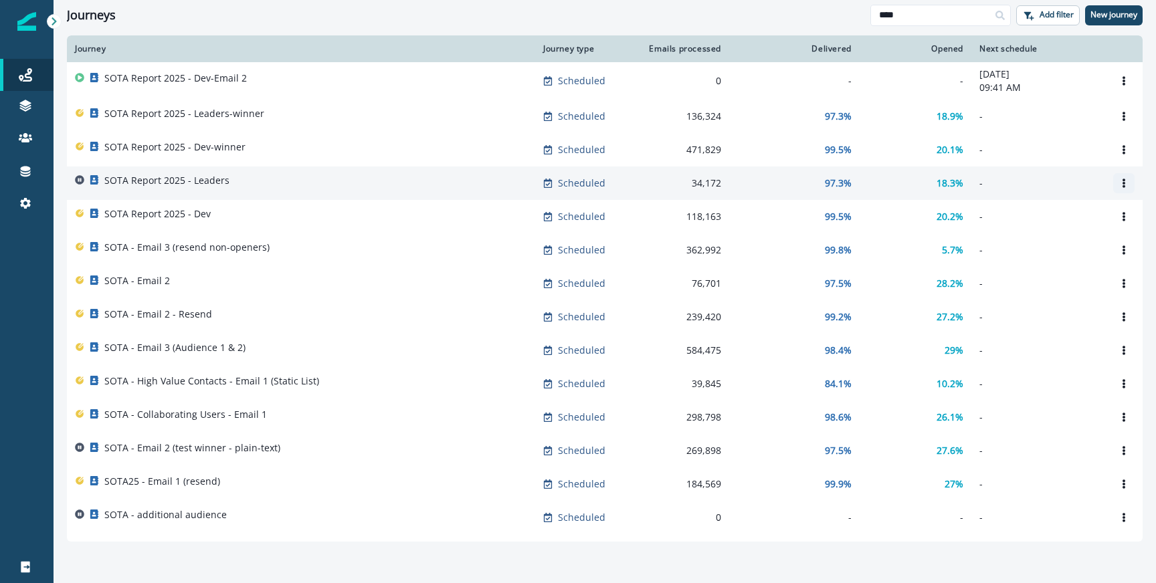
click at [1123, 181] on icon "Options" at bounding box center [1124, 183] width 3 height 9
click at [1036, 213] on button "Clone" at bounding box center [1059, 215] width 149 height 21
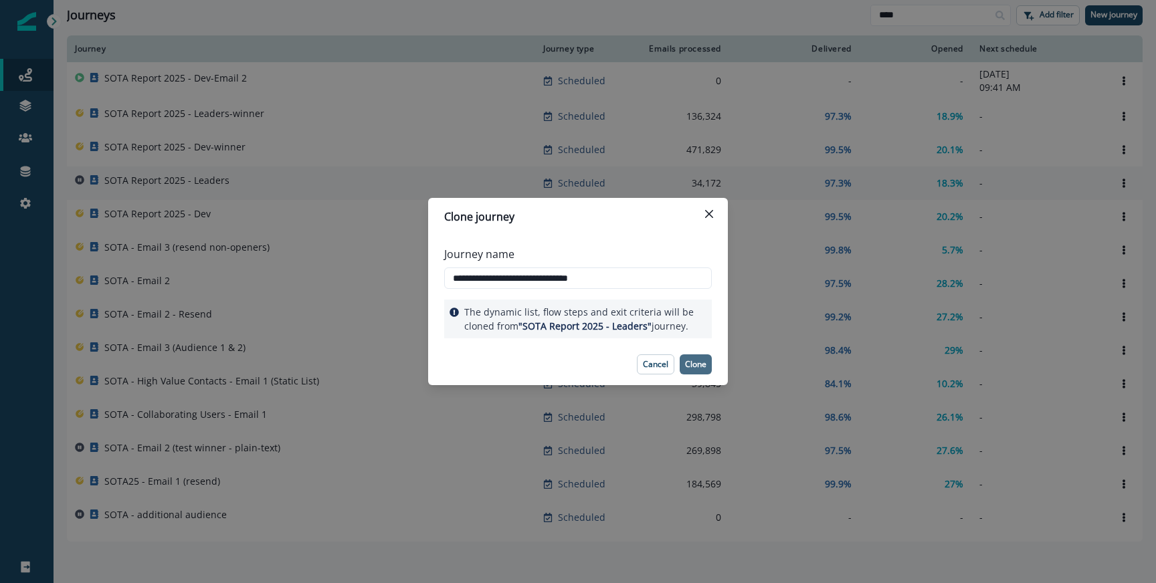
type input "**********"
click at [695, 365] on p "Clone" at bounding box center [695, 364] width 21 height 9
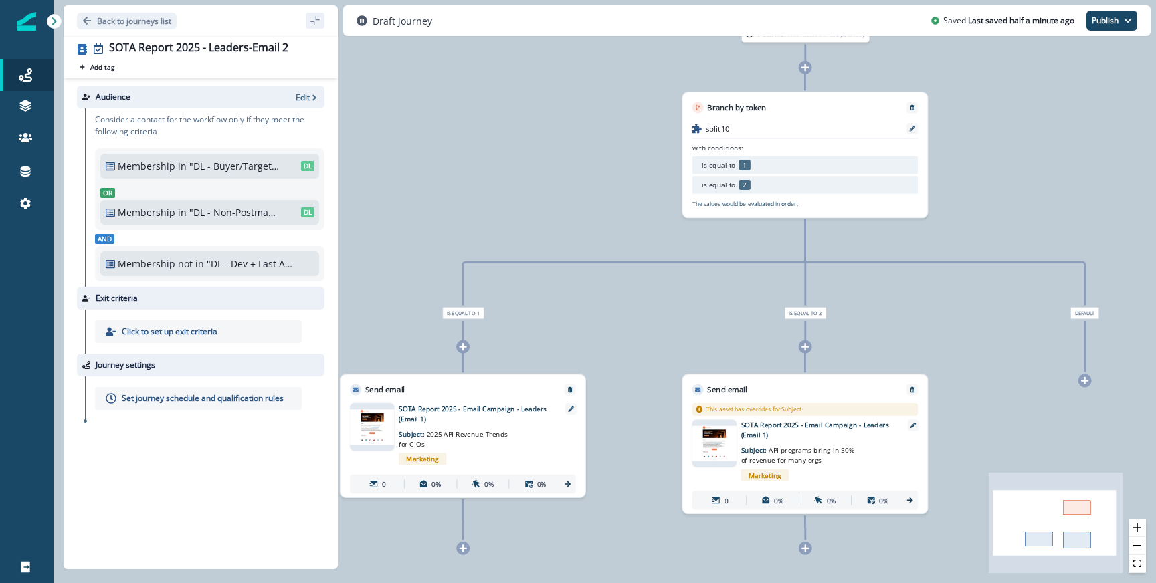
click at [464, 415] on p "SOTA Report 2025 - Email Campaign - Leaders (Email 1)" at bounding box center [475, 413] width 153 height 20
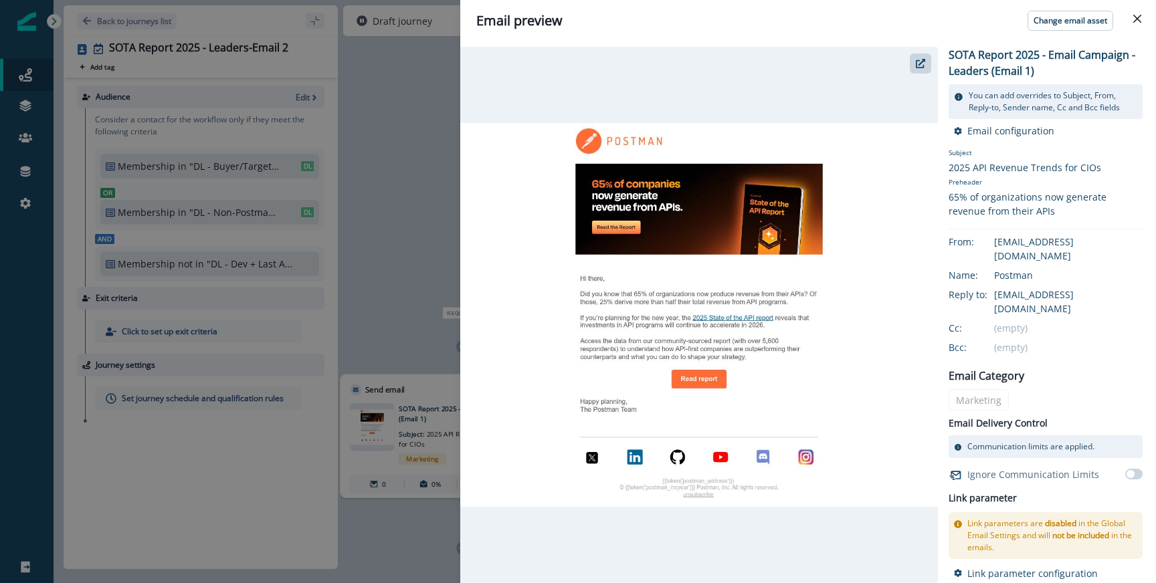
click at [370, 224] on div "Email preview Change email asset SOTA Report 2025 - Email Campaign - Leaders (E…" at bounding box center [578, 291] width 1156 height 583
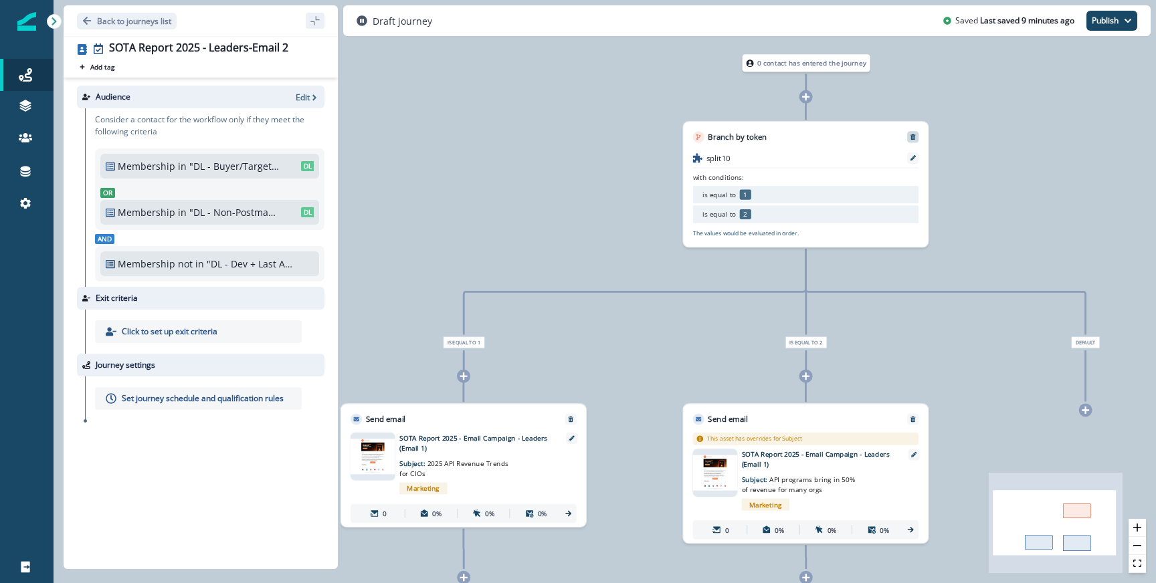
click at [914, 141] on div at bounding box center [912, 136] width 11 height 11
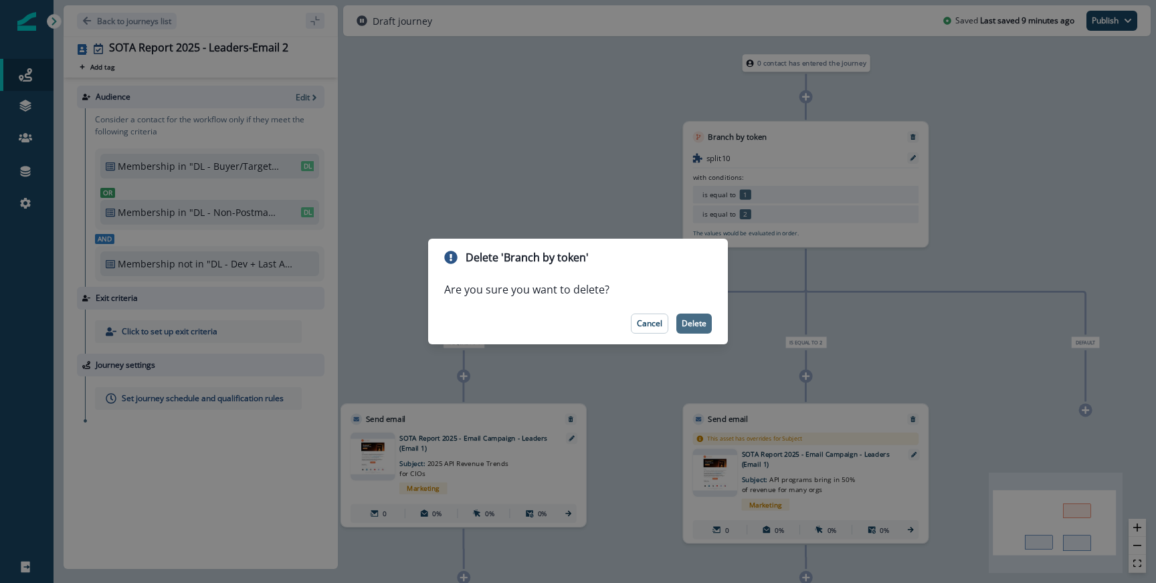
click at [688, 324] on p "Delete" at bounding box center [694, 323] width 25 height 9
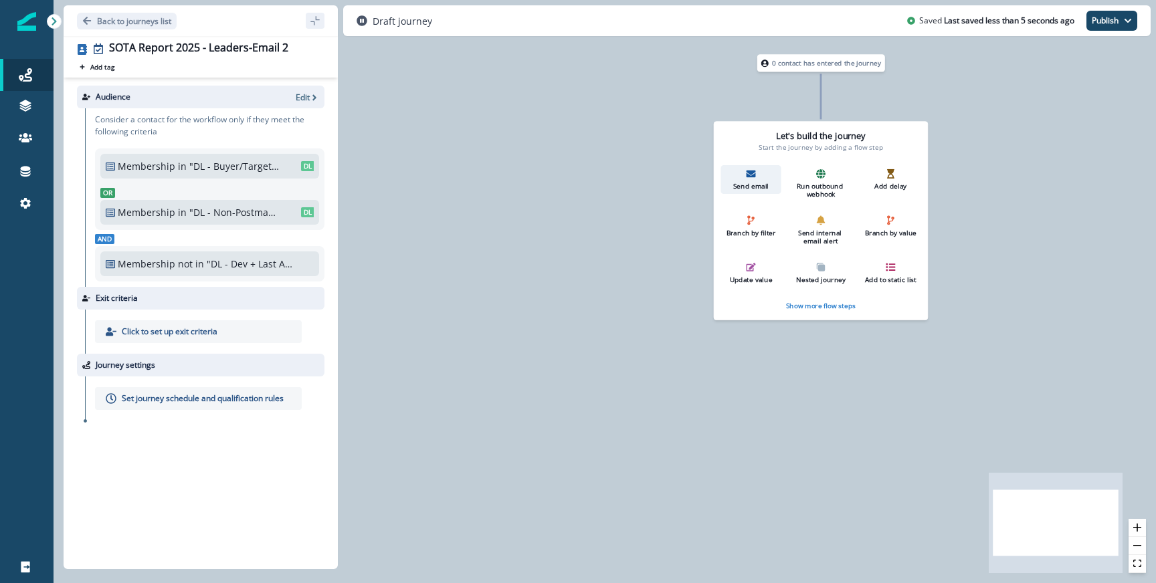
click at [766, 179] on div "Send email" at bounding box center [750, 179] width 53 height 21
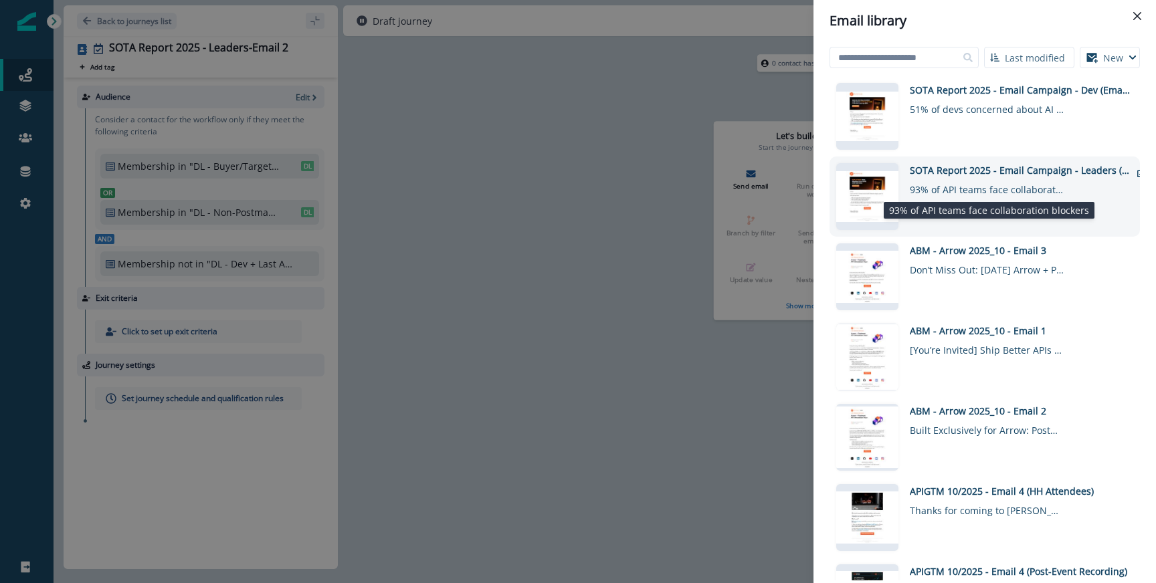
click at [992, 177] on div "93% of API teams face collaboration blockers" at bounding box center [987, 186] width 154 height 19
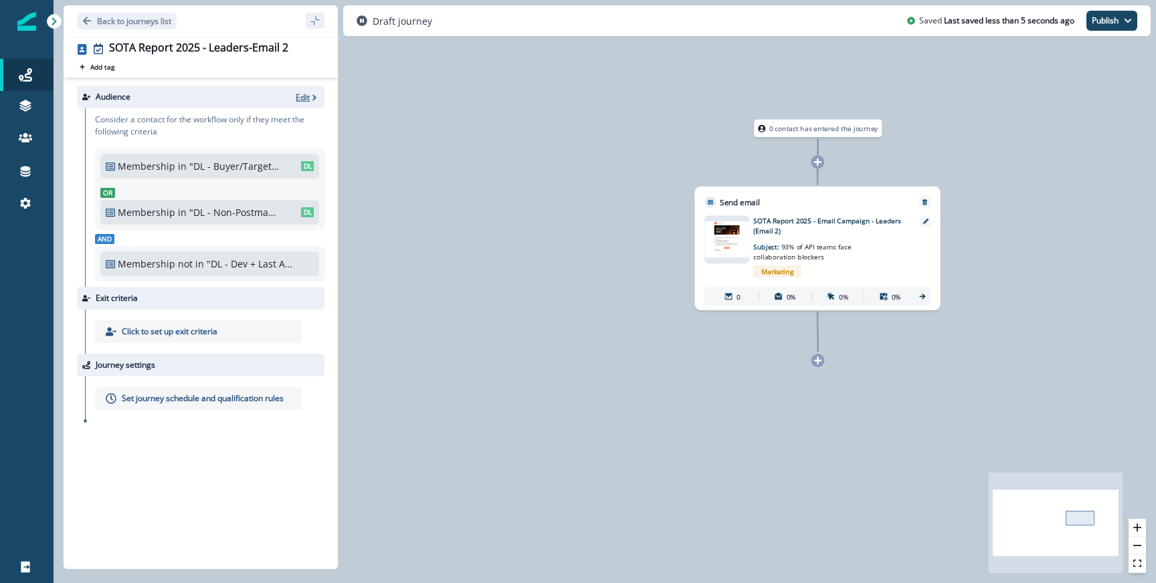
click at [305, 98] on p "Edit" at bounding box center [303, 97] width 14 height 11
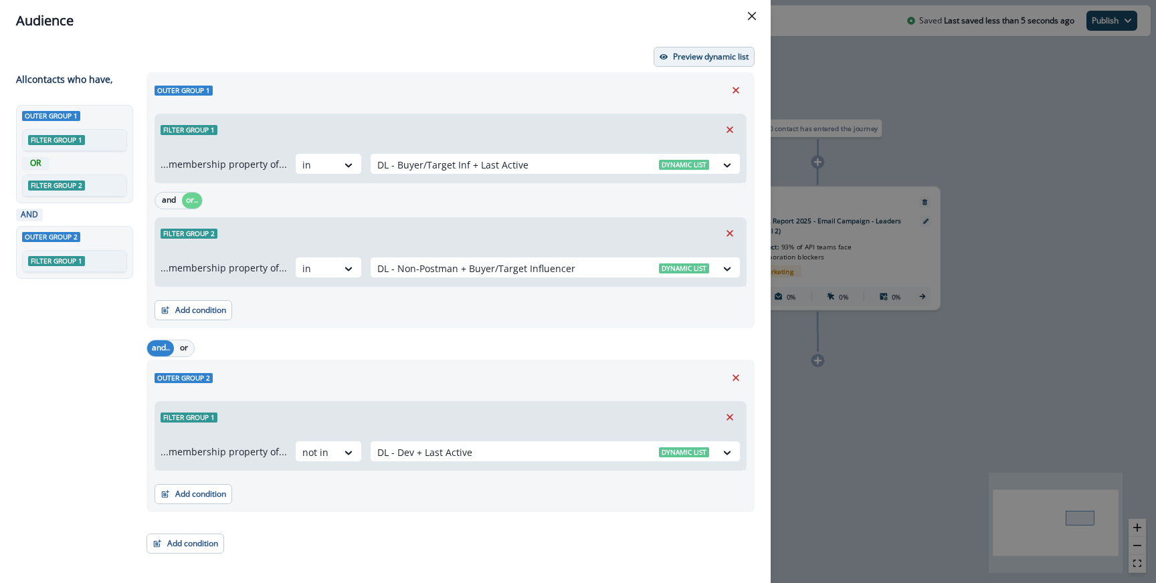
click at [706, 61] on p "Preview dynamic list" at bounding box center [711, 56] width 76 height 9
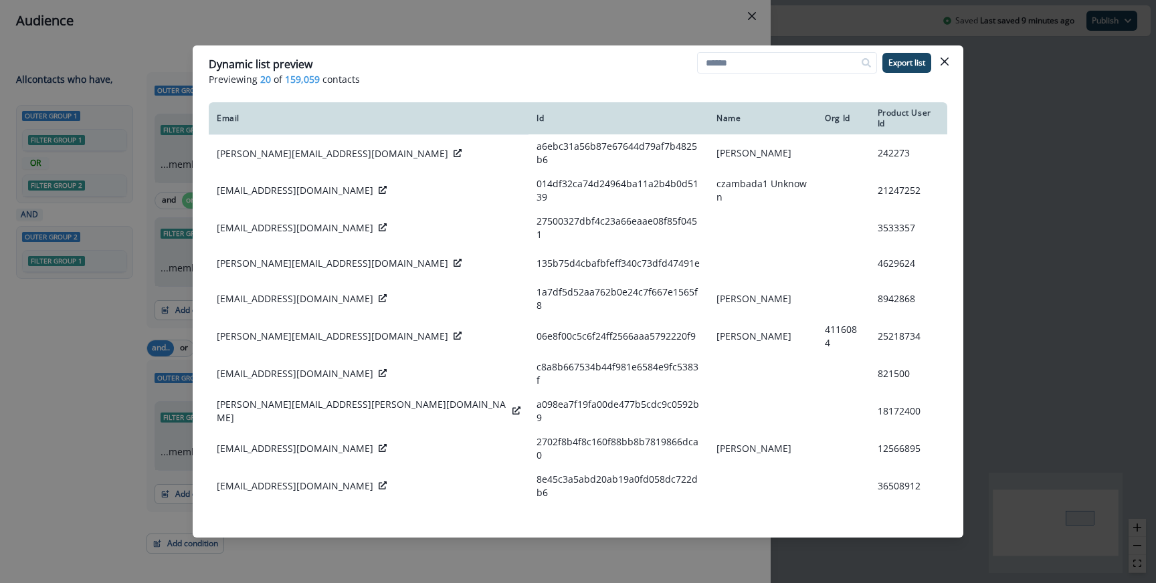
click at [518, 41] on div "Dynamic list preview Previewing 20 of 159,059 contacts Export list Email Id Nam…" at bounding box center [578, 291] width 1156 height 583
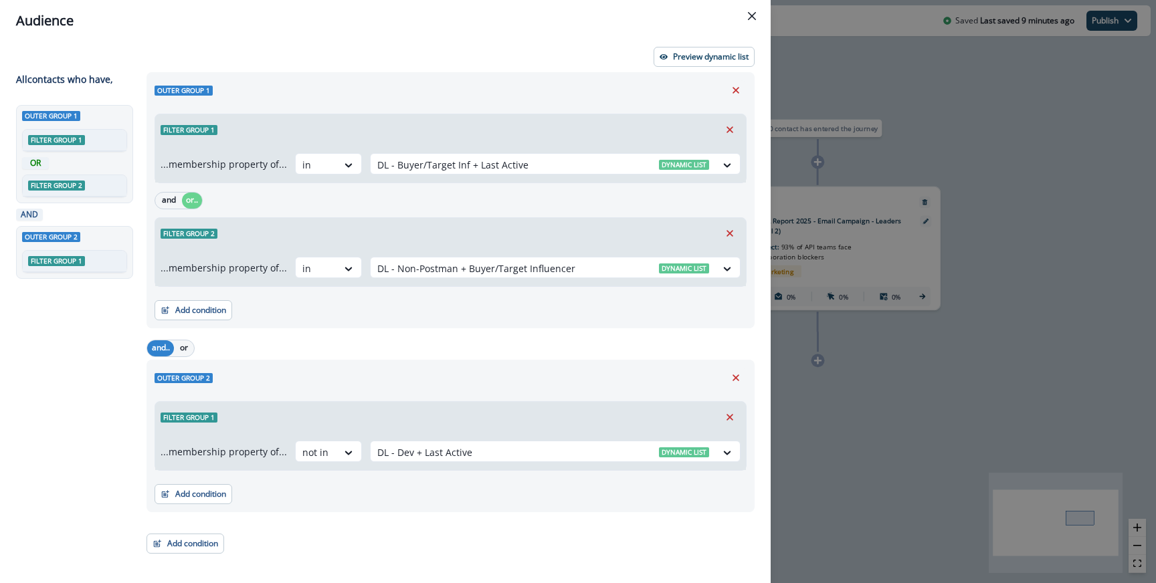
click at [872, 232] on div "Audience Preview dynamic list All contact s who have, Outer group 1 Filter grou…" at bounding box center [578, 291] width 1156 height 583
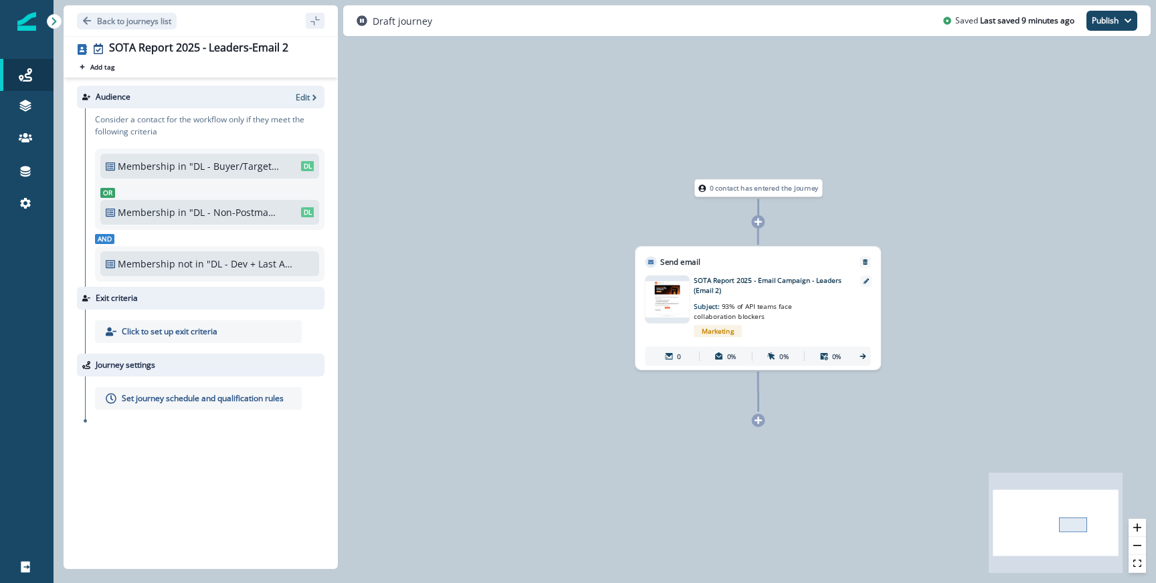
click at [134, 404] on p "Set journey schedule and qualification rules" at bounding box center [203, 399] width 162 height 12
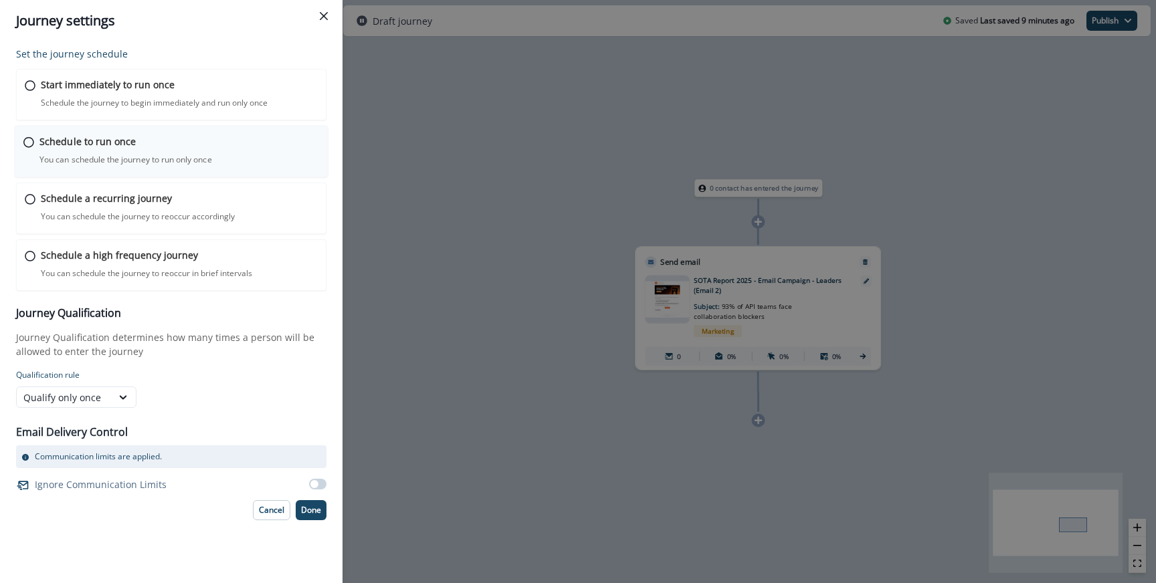
click at [90, 140] on p "Schedule to run once" at bounding box center [87, 141] width 96 height 14
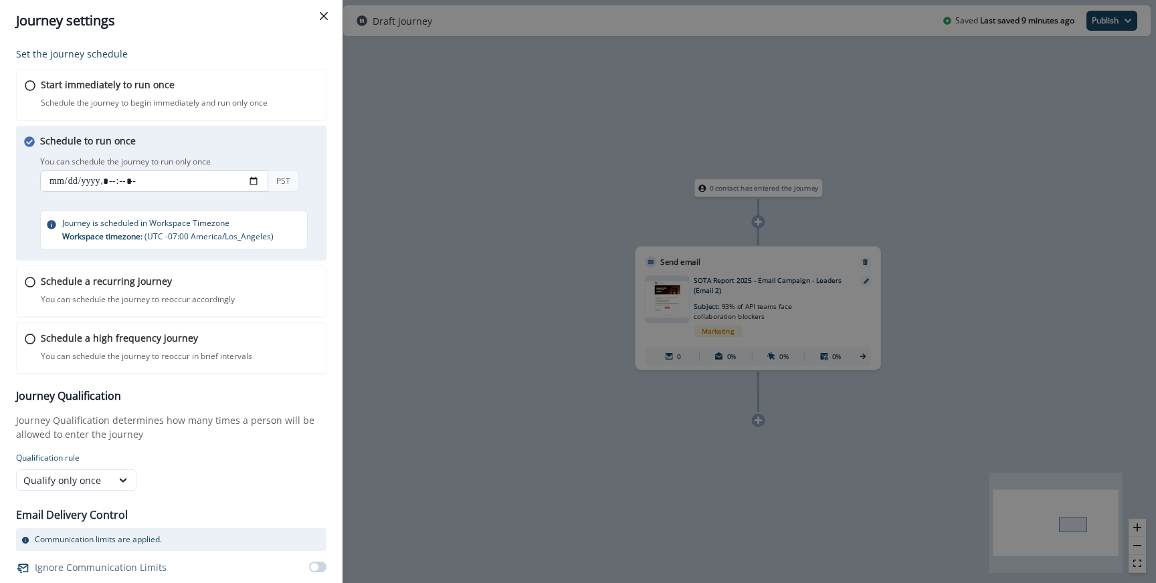
click at [250, 180] on input "datetime-local" at bounding box center [154, 181] width 228 height 21
click at [278, 132] on div "Schedule to run once You can schedule the journey to run only once You can sche…" at bounding box center [171, 193] width 310 height 134
click at [251, 185] on input "datetime-local" at bounding box center [154, 181] width 228 height 21
type input "**********"
click at [312, 155] on div "You can schedule the journey to run only once PST" at bounding box center [184, 175] width 288 height 44
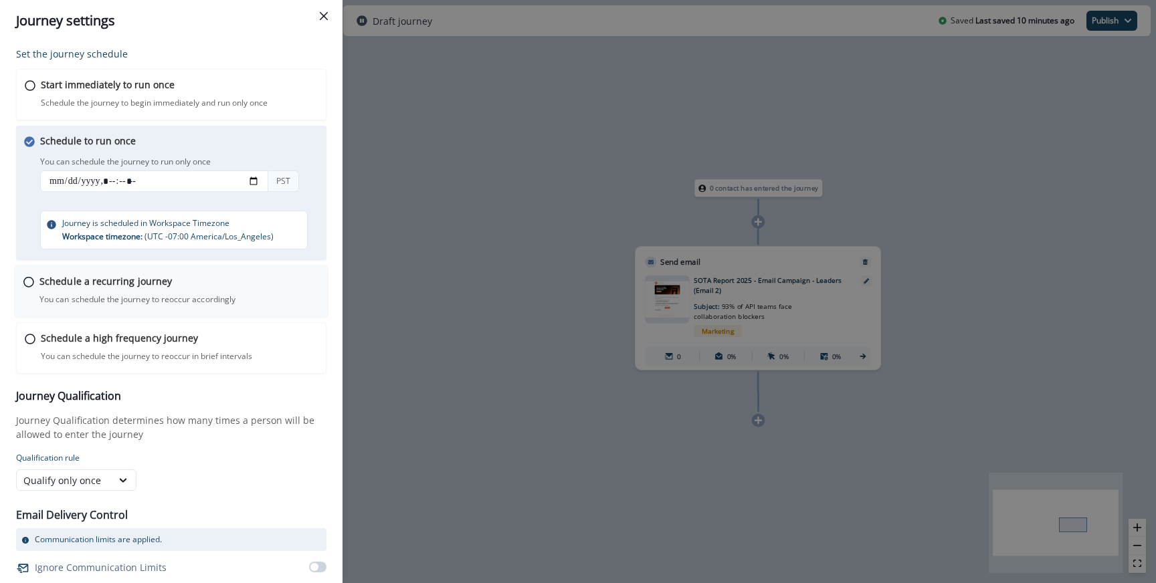
scroll to position [25, 0]
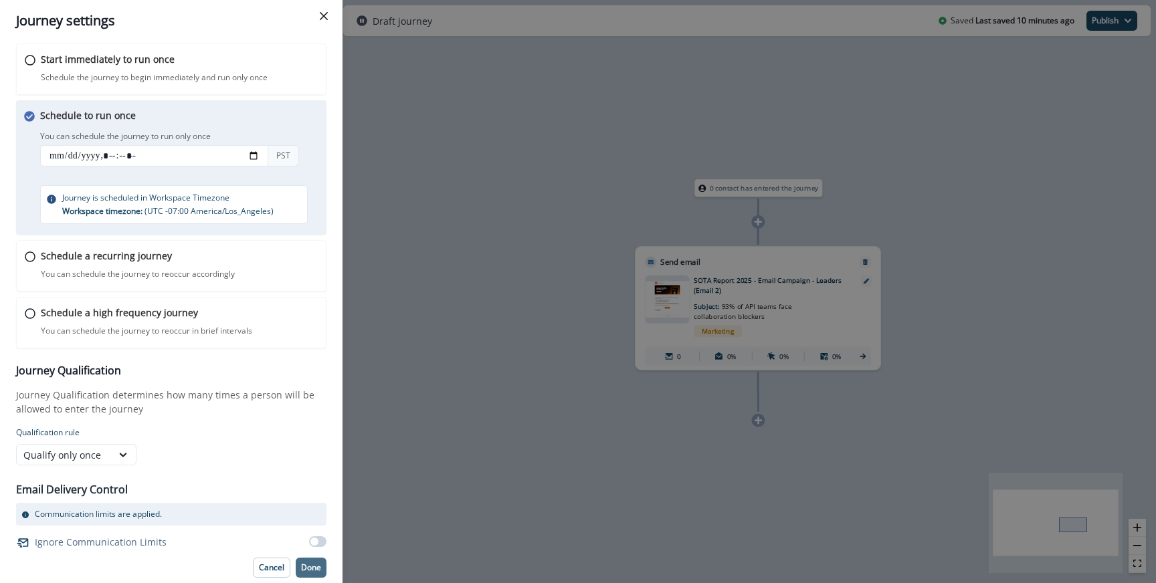
click at [310, 575] on button "Done" at bounding box center [311, 568] width 31 height 20
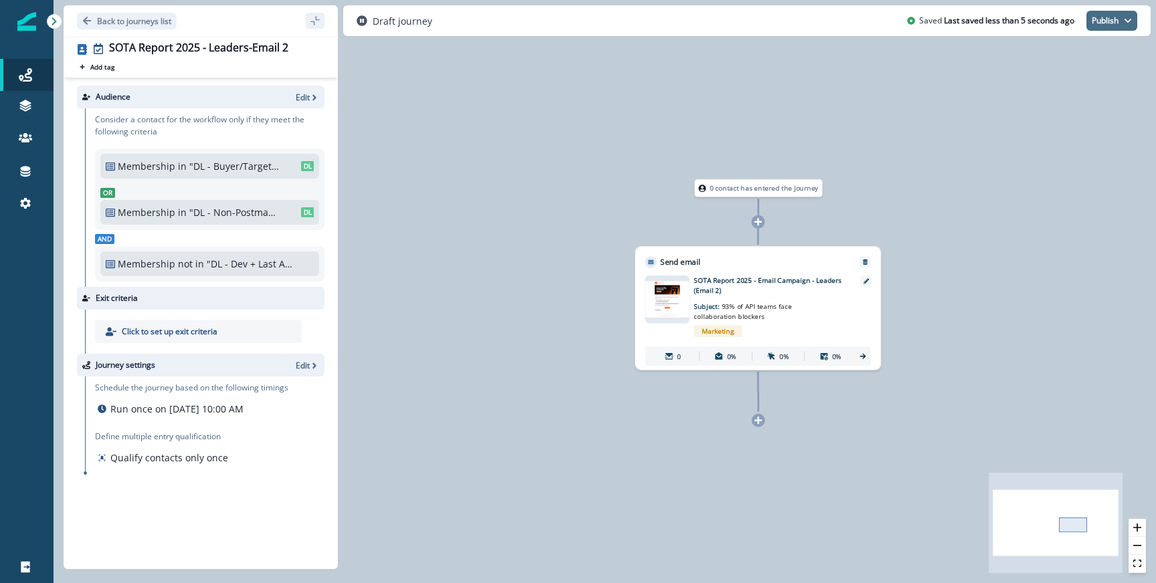
click at [1107, 25] on button "Publish" at bounding box center [1111, 21] width 51 height 20
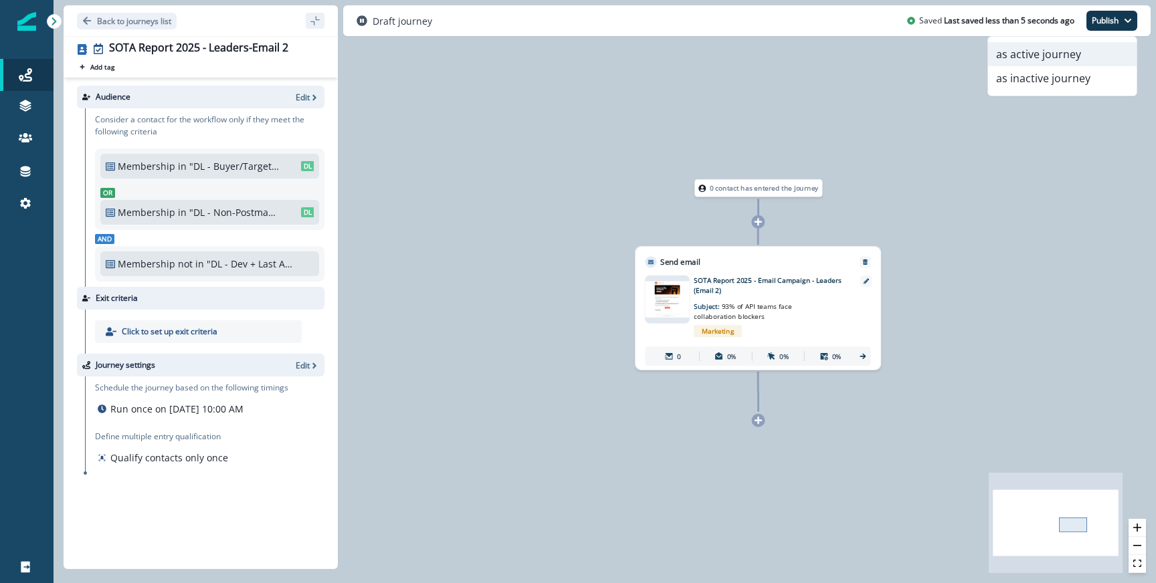
click at [1051, 64] on button "as active journey" at bounding box center [1062, 54] width 149 height 24
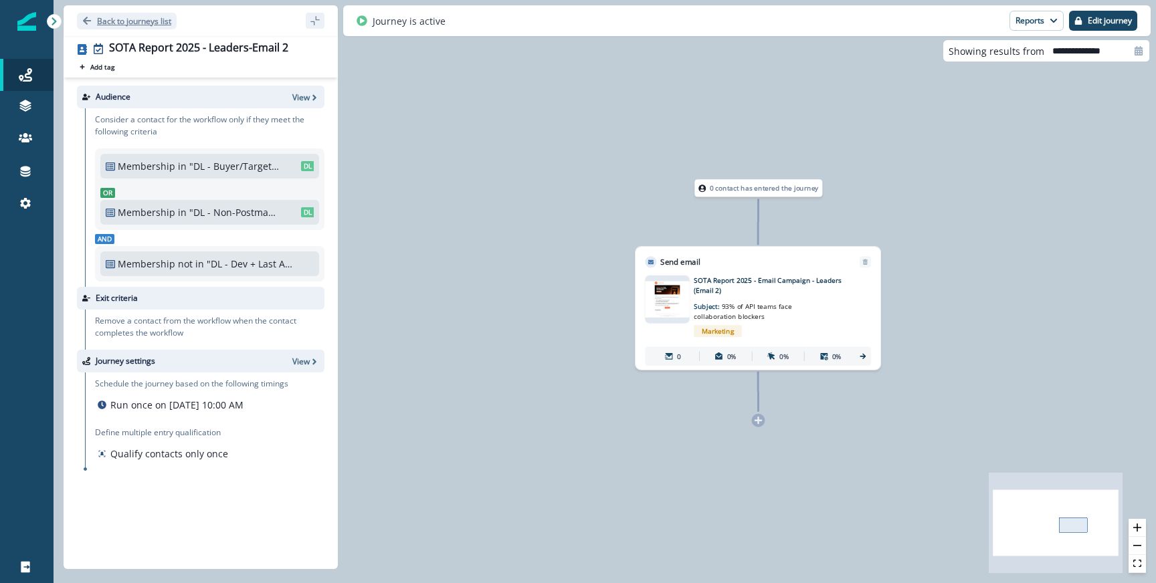
click at [146, 18] on p "Back to journeys list" at bounding box center [134, 20] width 74 height 11
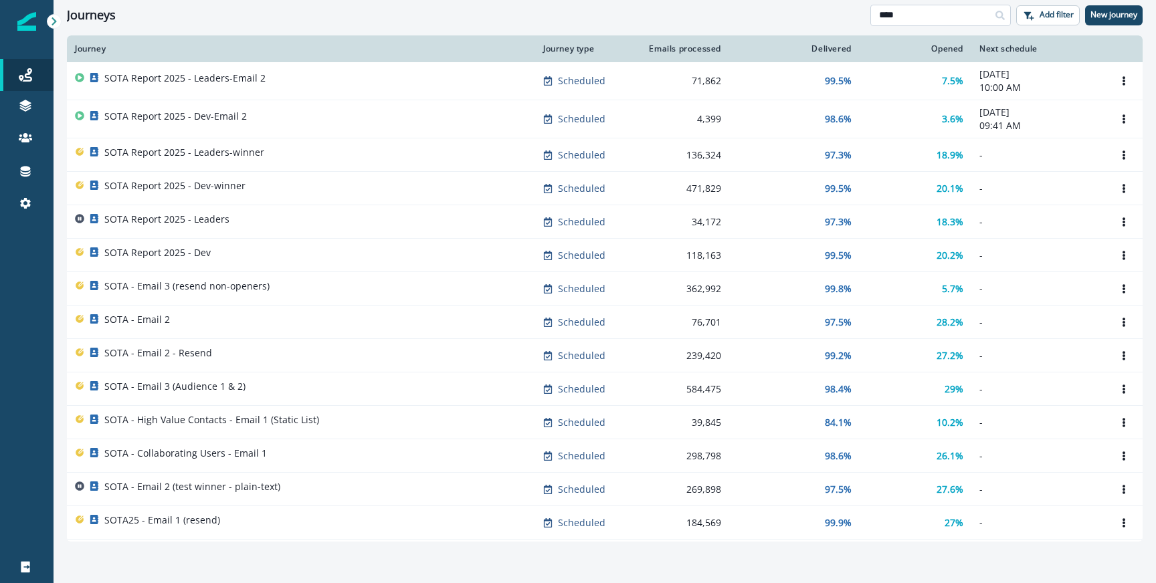
click at [965, 20] on input "****" at bounding box center [940, 15] width 140 height 21
click at [802, 5] on div "Journeys Add filter New journey" at bounding box center [605, 15] width 1102 height 30
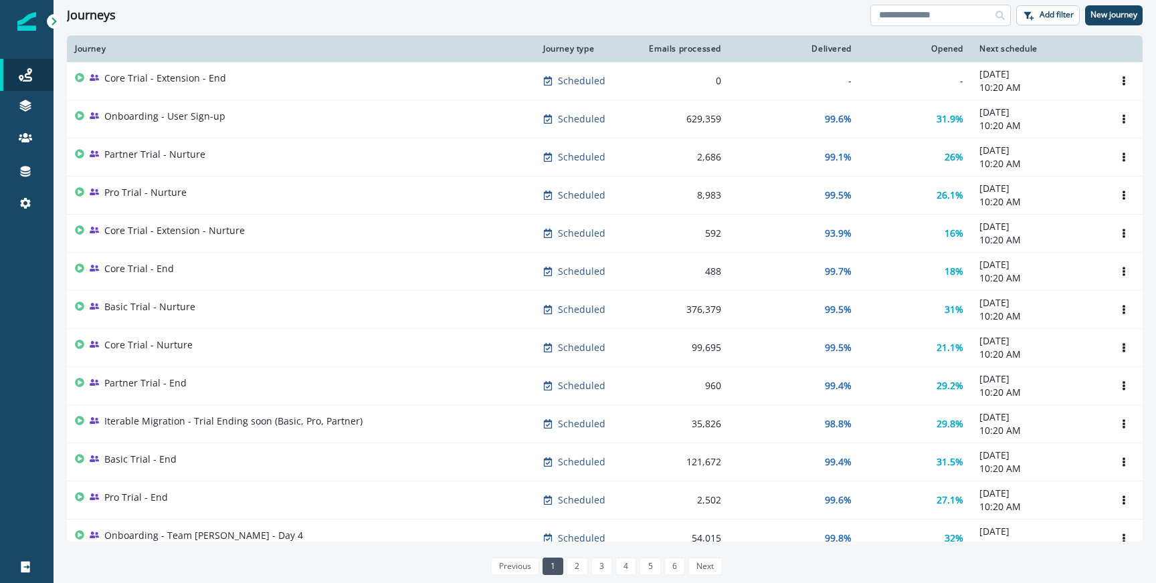
click at [876, 19] on input at bounding box center [940, 15] width 140 height 21
type input "****"
